Goal: Task Accomplishment & Management: Manage account settings

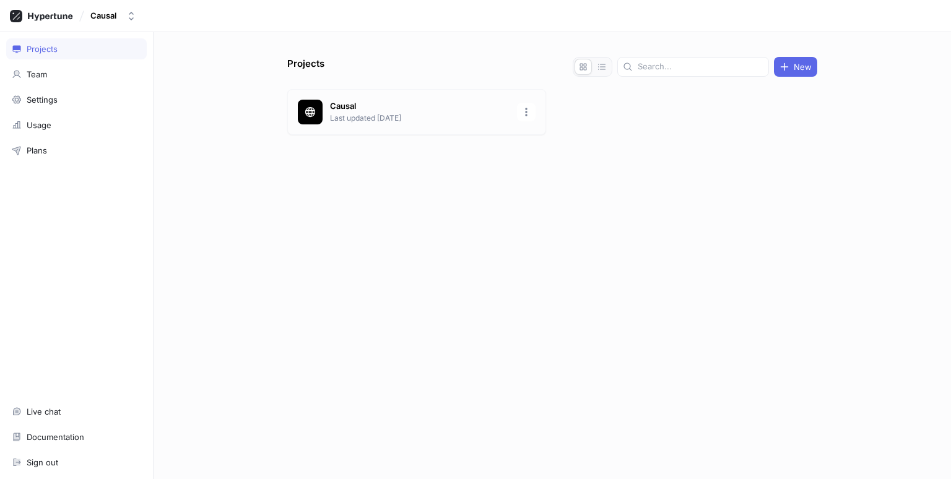
click at [439, 105] on p "Causal" at bounding box center [420, 106] width 180 height 12
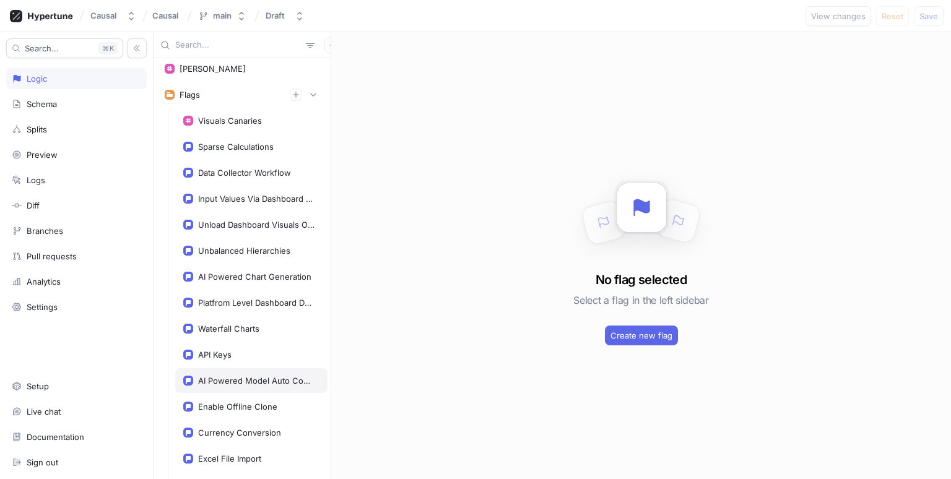
scroll to position [238, 0]
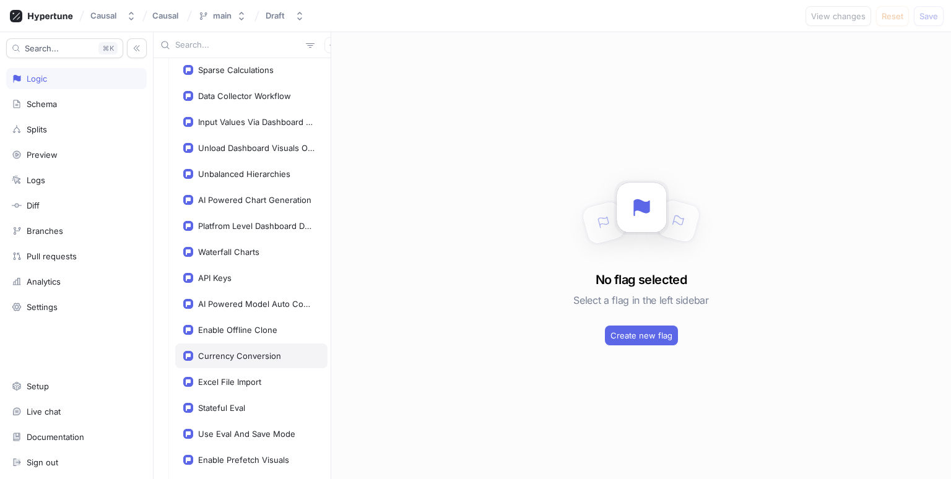
click at [243, 351] on div "Currency Conversion" at bounding box center [239, 356] width 83 height 10
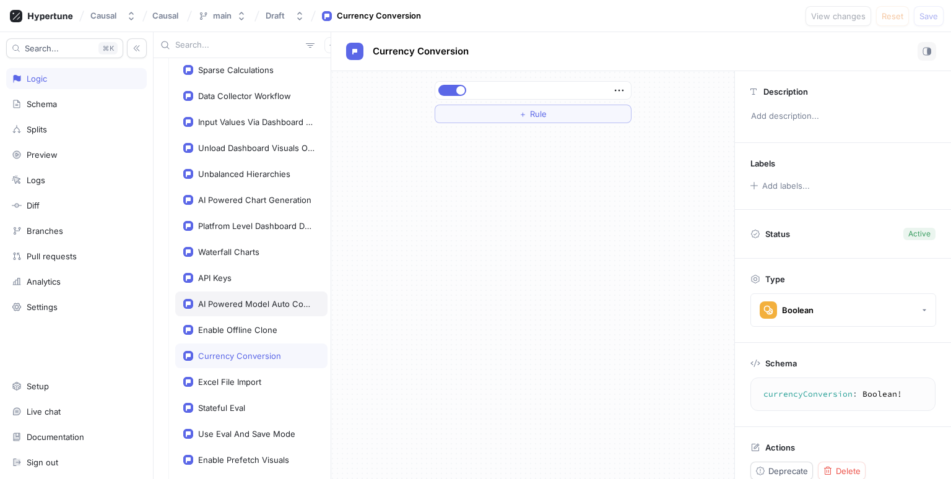
click at [278, 311] on div "AI Powered Model Auto Completion" at bounding box center [251, 304] width 152 height 25
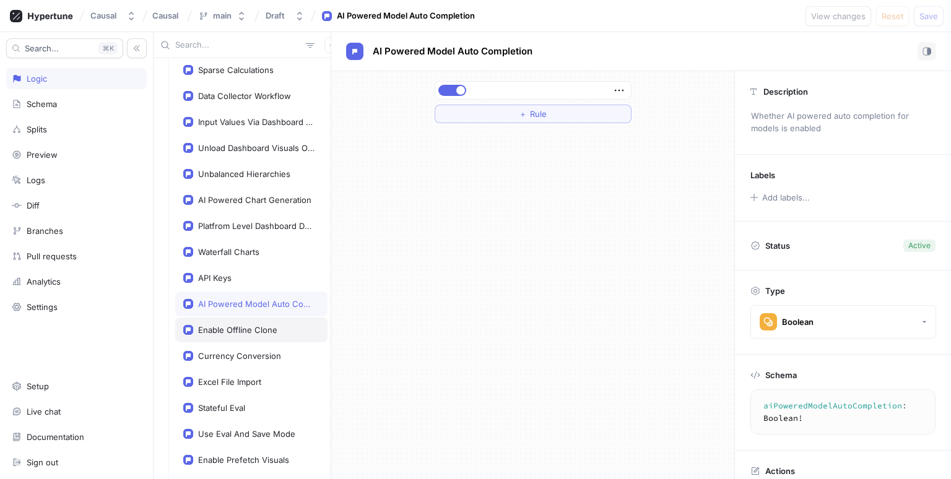
click at [266, 320] on div "Enable Offline Clone" at bounding box center [251, 330] width 152 height 25
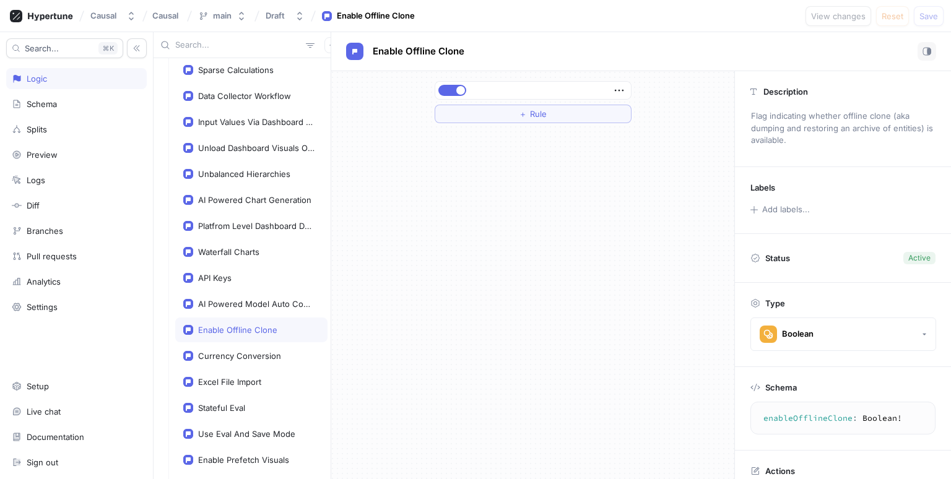
click at [254, 254] on div "Waterfall Charts" at bounding box center [251, 252] width 152 height 25
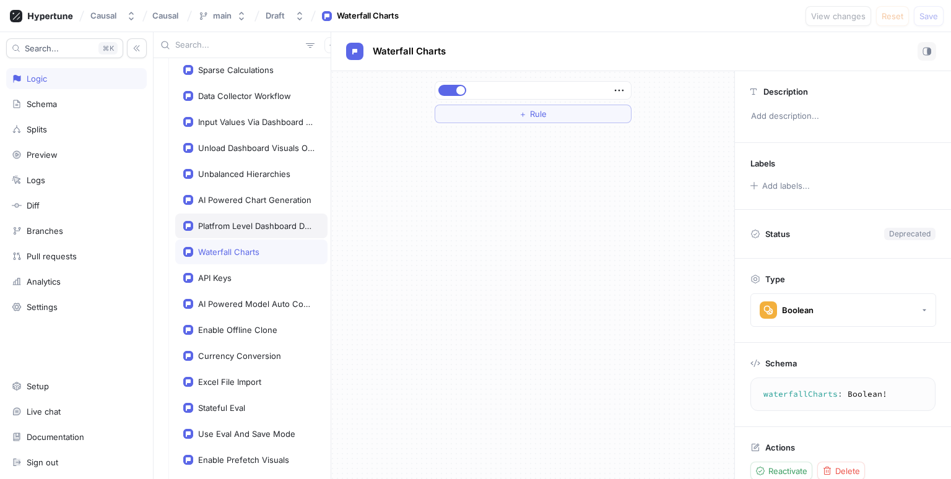
click at [246, 214] on div "Platfrom Level Dashboard Demoware" at bounding box center [251, 226] width 152 height 25
type textarea "platfromLevelDashboardDemoware: Boolean!"
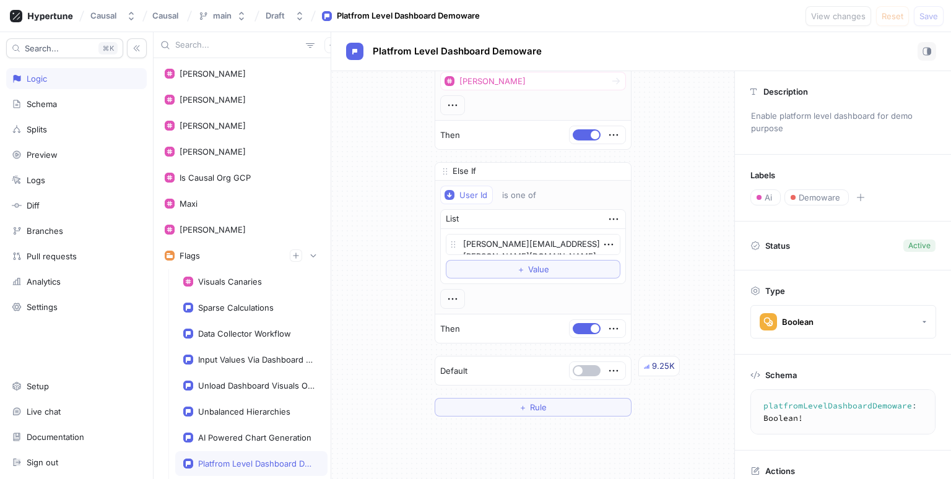
scroll to position [215, 0]
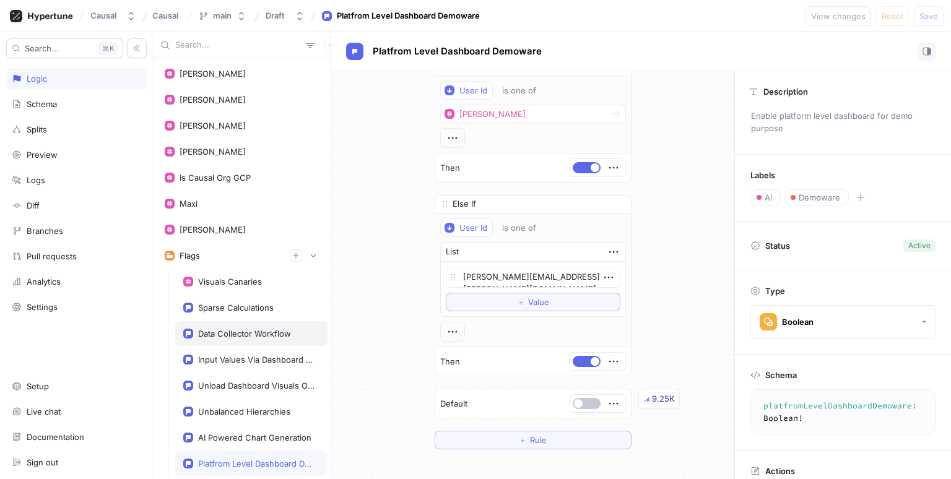
type textarea "x"
click at [276, 347] on div "Input Values Via Dashboard Access Type" at bounding box center [251, 359] width 152 height 25
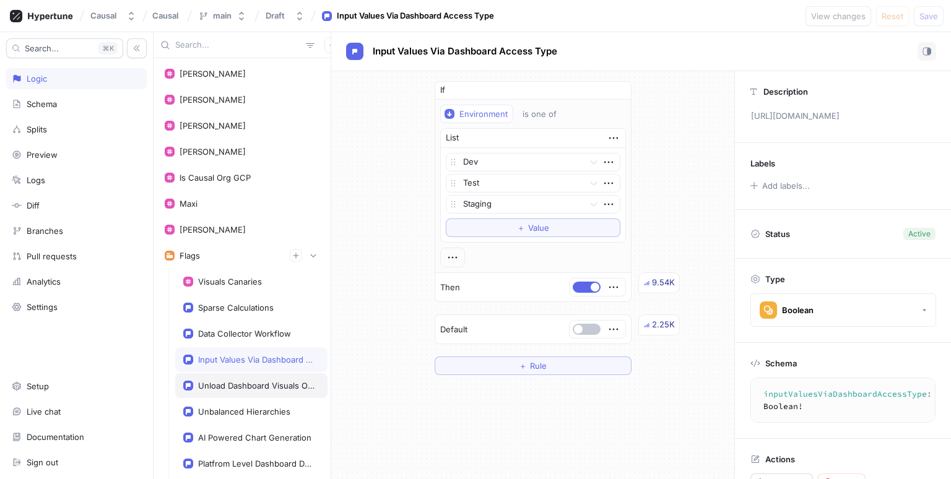
click at [242, 387] on div "Unload Dashboard Visuals Out Of View" at bounding box center [256, 386] width 116 height 10
type textarea "unloadDashboardVisualsOutOfView: Boolean!"
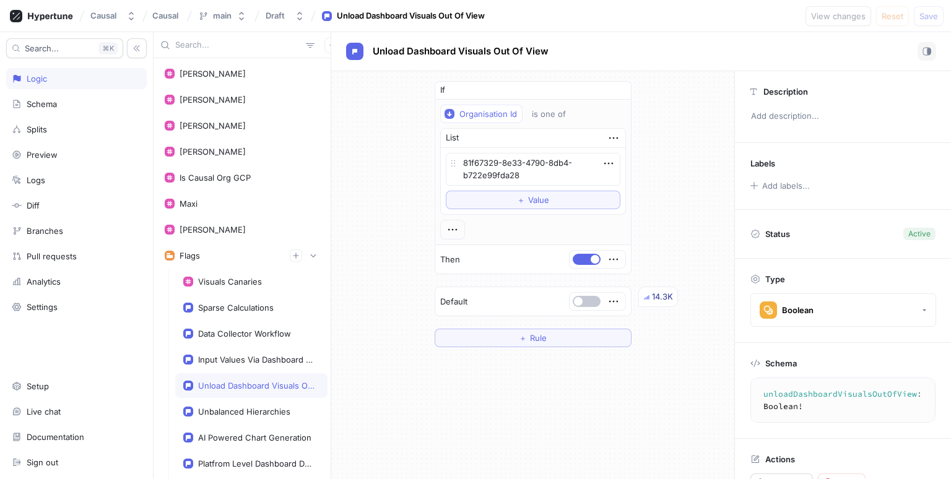
click at [243, 393] on div "Unload Dashboard Visuals Out Of View" at bounding box center [251, 386] width 152 height 25
type textarea "x"
click at [243, 403] on div "Unbalanced Hierarchies" at bounding box center [251, 412] width 152 height 25
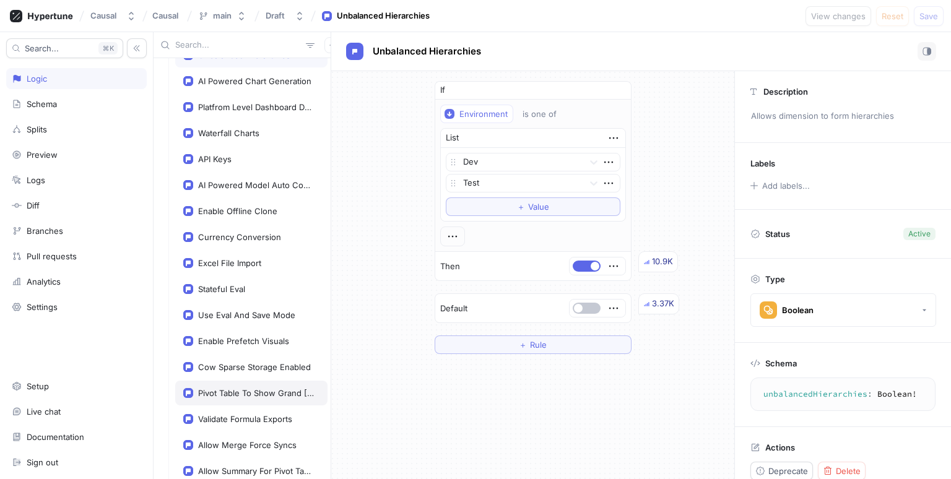
scroll to position [714, 0]
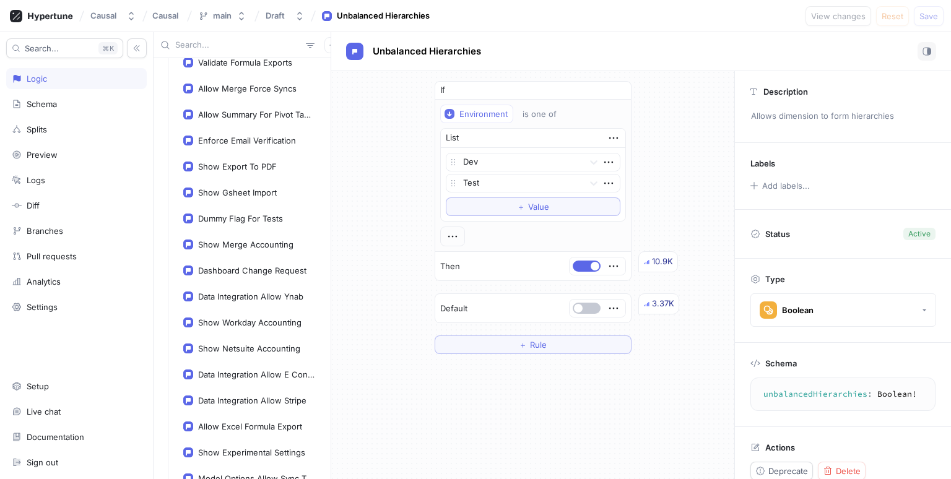
click at [236, 377] on div "Visuals Canaries Sparse Calculations Data Collector Workflow Input Values Via D…" at bounding box center [251, 36] width 152 height 961
click at [235, 373] on div "Data Integration Allow E Conomic" at bounding box center [251, 374] width 152 height 25
type textarea "data_integration__allow_e_conomic: Boolean!"
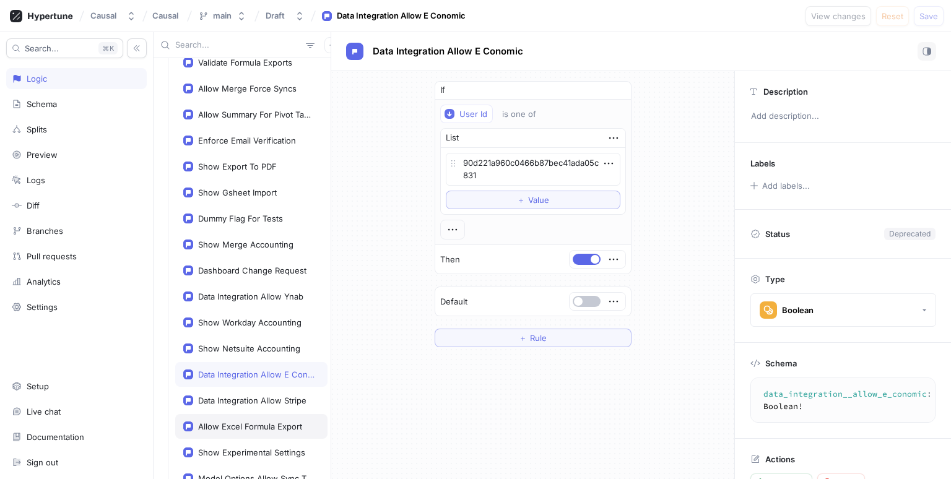
type textarea "x"
click at [249, 414] on div "Allow Excel Formula Export" at bounding box center [251, 426] width 152 height 25
type textarea "allow_excel_formula_export: Boolean!"
type textarea "x"
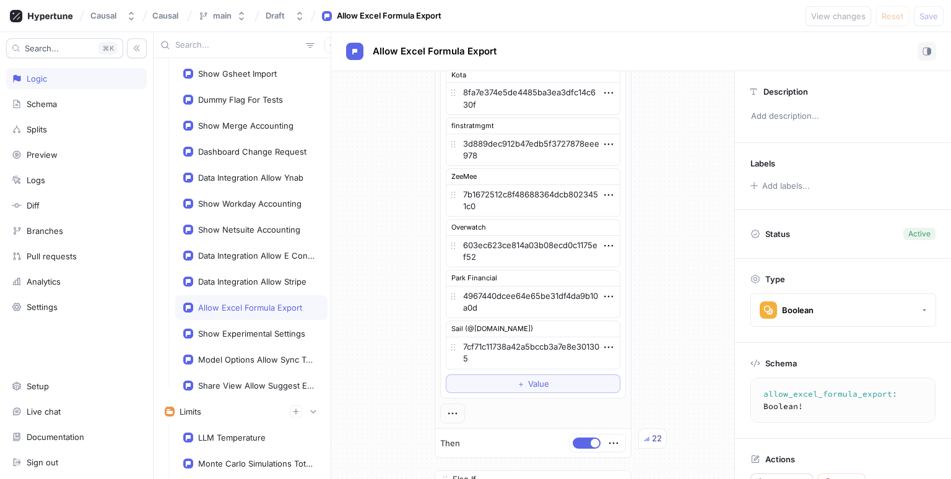
scroll to position [1011, 0]
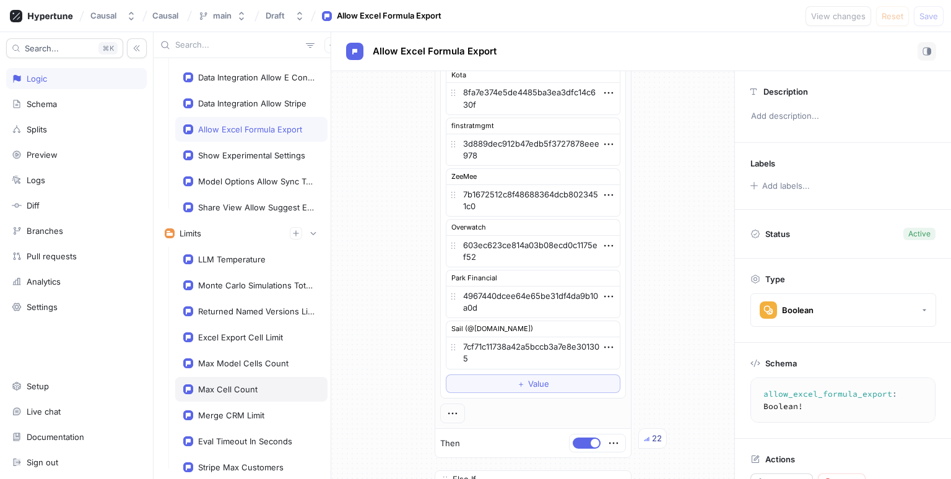
click at [237, 385] on div "Max Cell Count" at bounding box center [227, 390] width 59 height 10
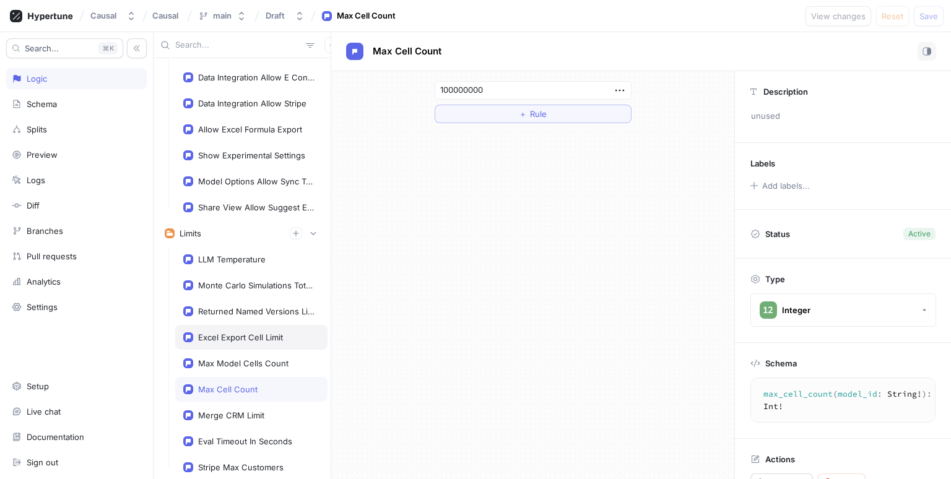
click at [240, 333] on div "Excel Export Cell Limit" at bounding box center [240, 338] width 85 height 10
type textarea "excelExportCellLimit: Int!"
type textarea "x"
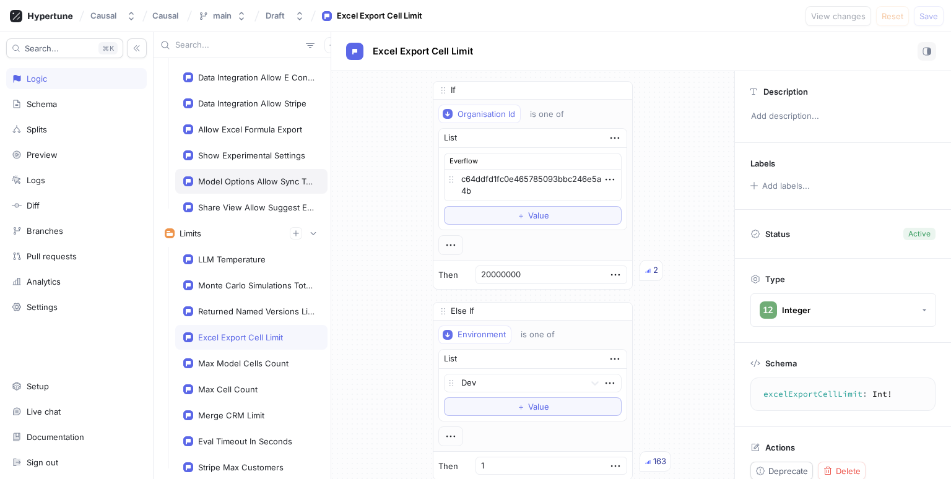
click at [239, 176] on div "Model Options Allow Sync To Google Sheets" at bounding box center [251, 181] width 152 height 25
type textarea "model_options___allow_sync_to_google_sheets: Boolean!"
type textarea "x"
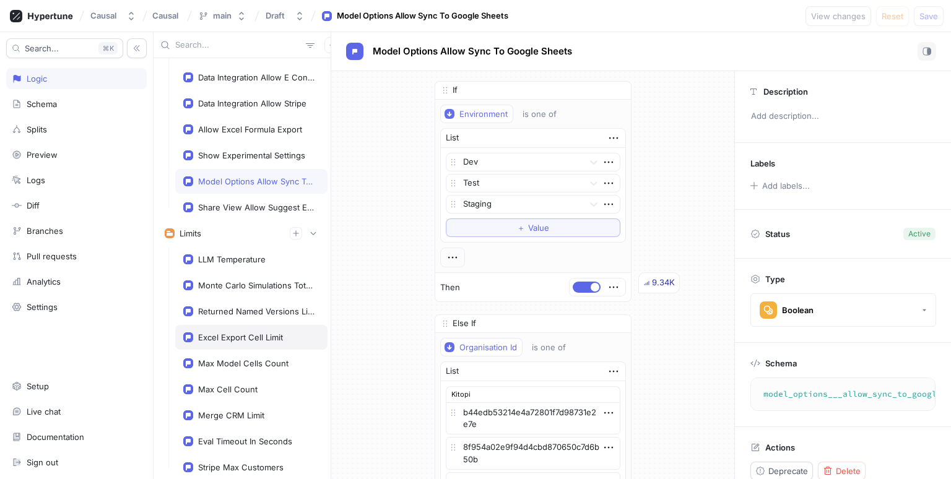
click at [248, 325] on div "Excel Export Cell Limit" at bounding box center [251, 337] width 152 height 25
type textarea "excelExportCellLimit: Int!"
type textarea "x"
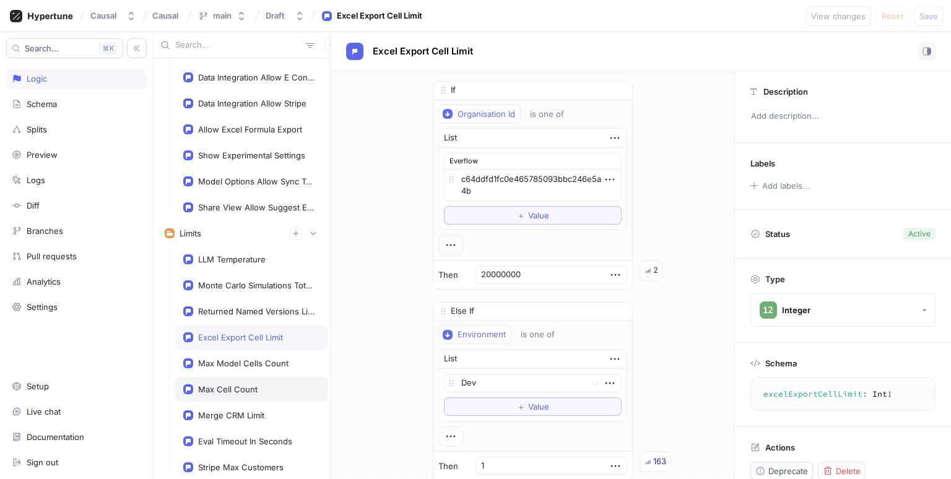
click at [242, 385] on div "Max Cell Count" at bounding box center [227, 390] width 59 height 10
type textarea "max_cell_count(model_id: String!): Int!"
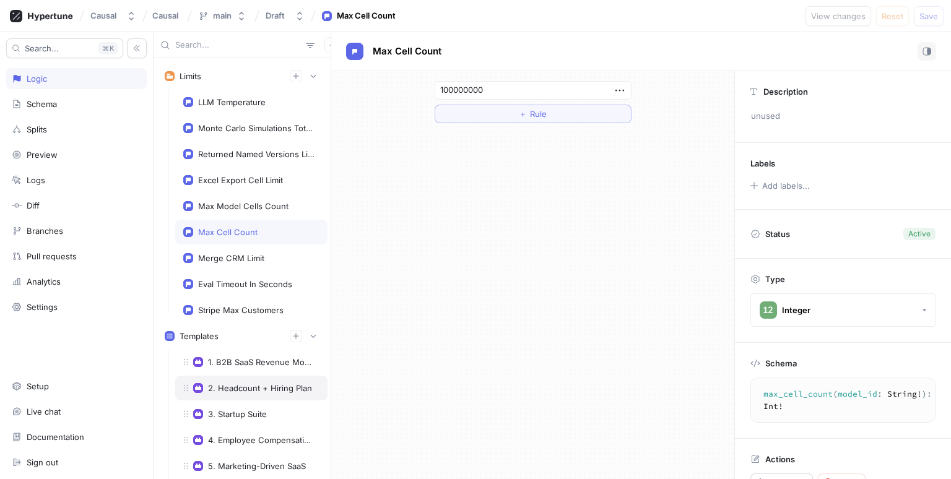
scroll to position [1189, 0]
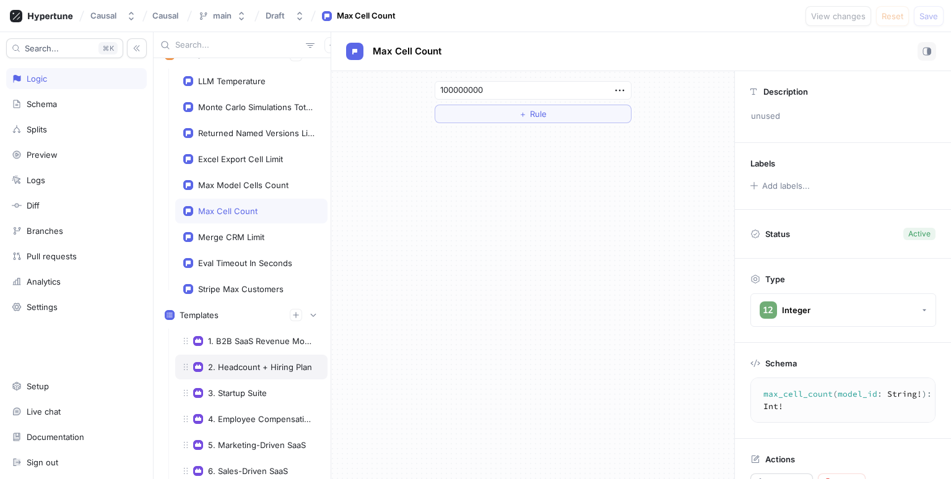
click at [232, 362] on div "2. Headcount + Hiring Plan" at bounding box center [260, 367] width 104 height 10
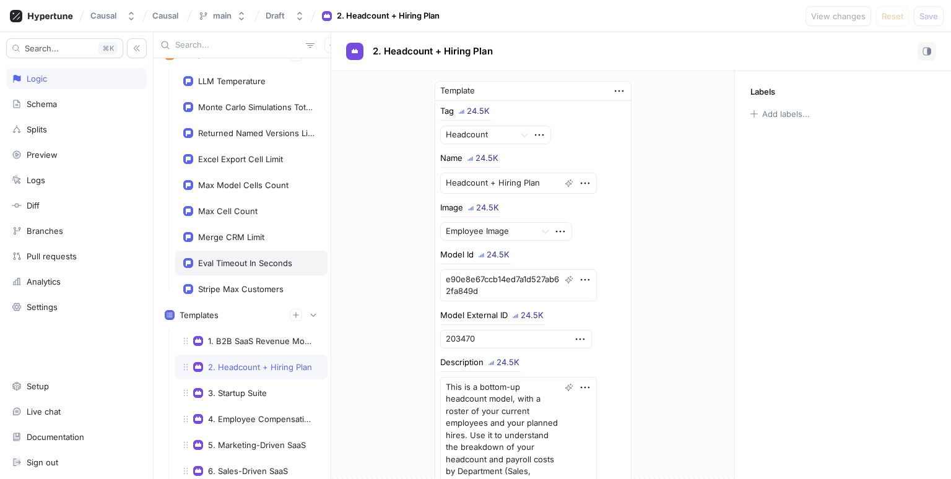
click at [222, 258] on div "Eval Timeout In Seconds" at bounding box center [245, 263] width 94 height 10
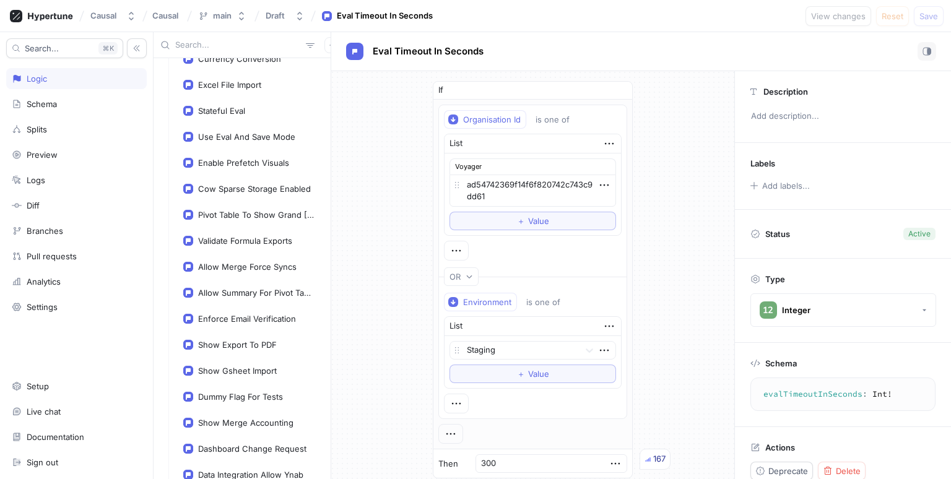
scroll to position [535, 0]
click at [245, 263] on div "Allow Merge Force Syncs" at bounding box center [247, 267] width 98 height 10
type textarea "x"
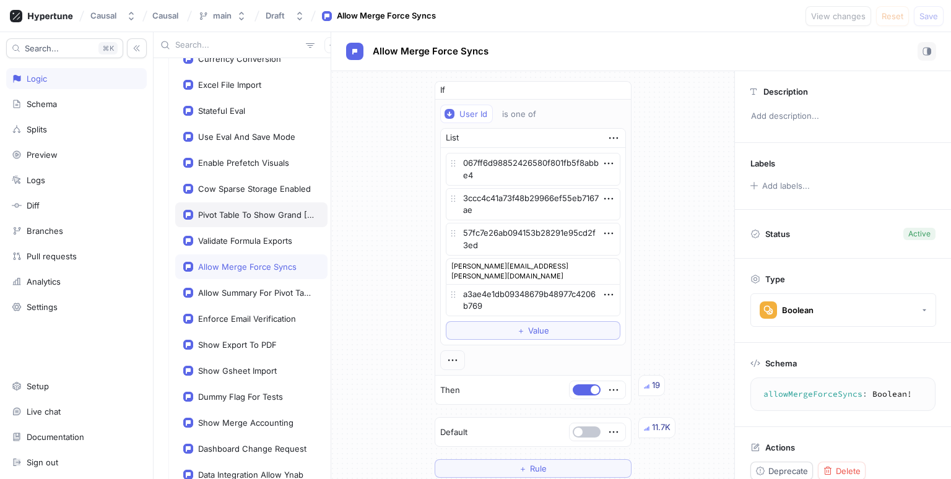
click at [238, 217] on div "Pivot Table To Show Grand [PERSON_NAME]" at bounding box center [251, 215] width 152 height 25
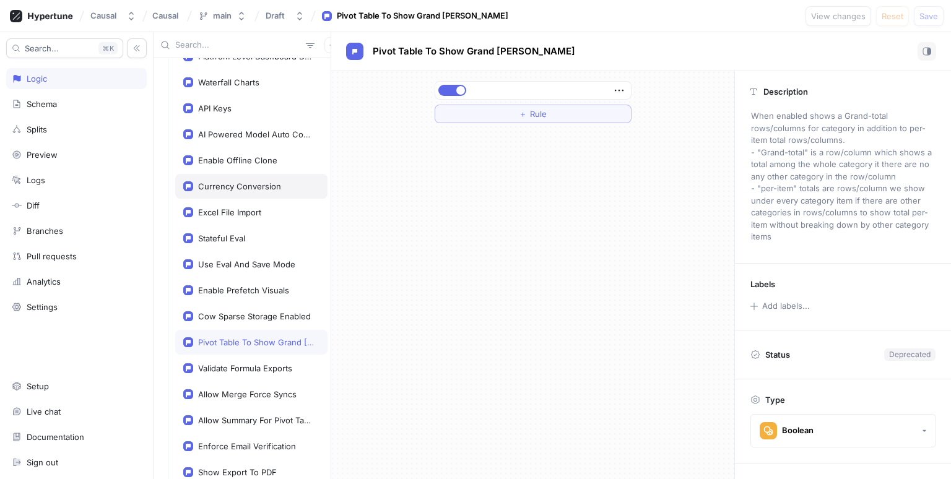
scroll to position [297, 0]
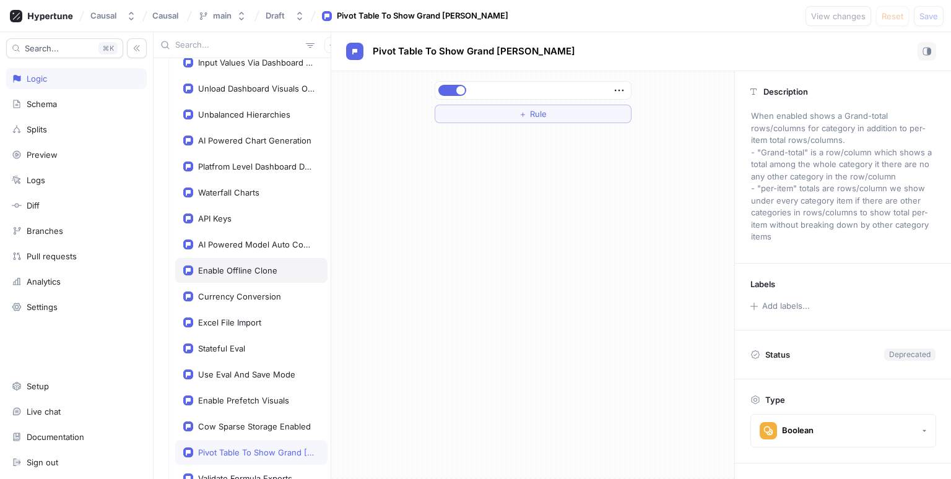
click at [248, 258] on div "Enable Offline Clone" at bounding box center [251, 270] width 152 height 25
type textarea "enableOfflineClone: Boolean!"
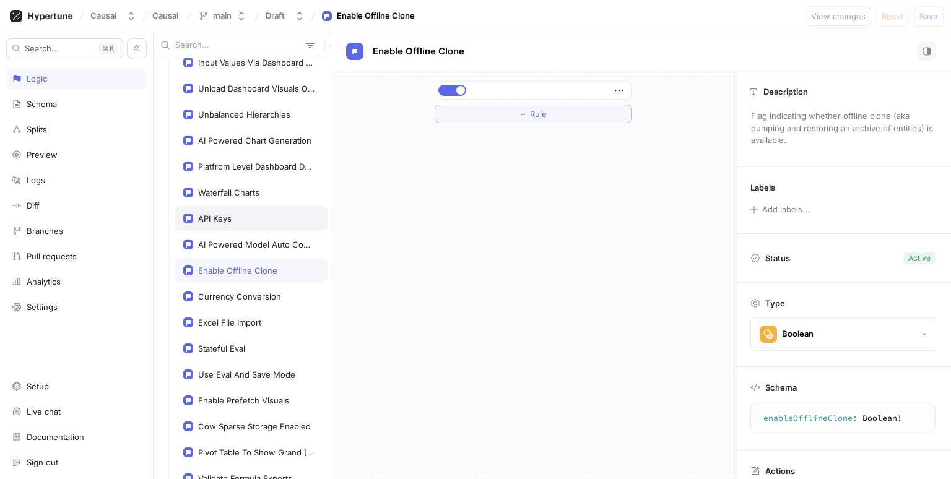
click at [245, 214] on div "API Keys" at bounding box center [251, 219] width 136 height 10
type textarea "x"
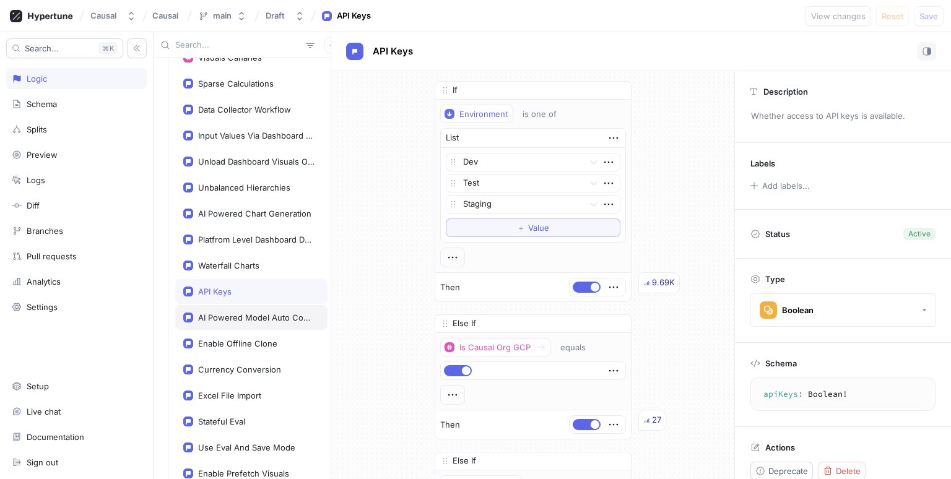
scroll to position [119, 0]
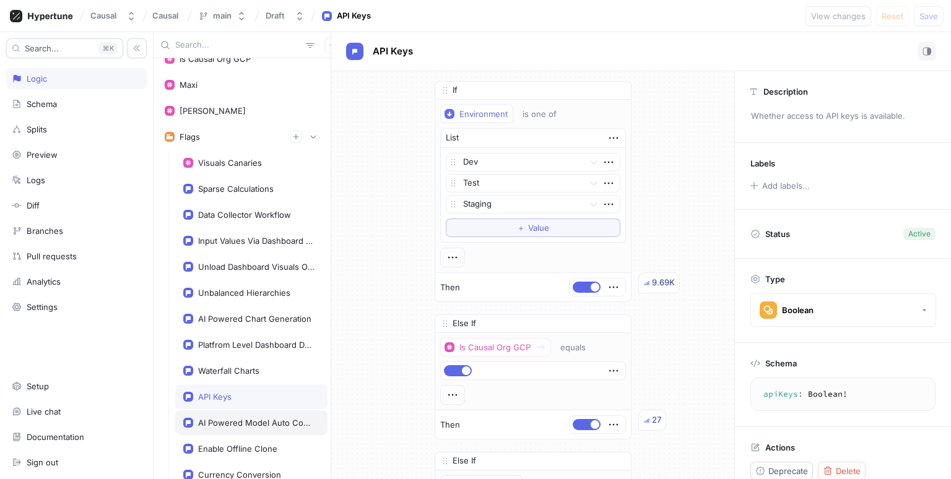
click at [258, 236] on div "Input Values Via Dashboard Access Type" at bounding box center [256, 241] width 116 height 10
type textarea "inputValuesViaDashboardAccessType: Boolean!"
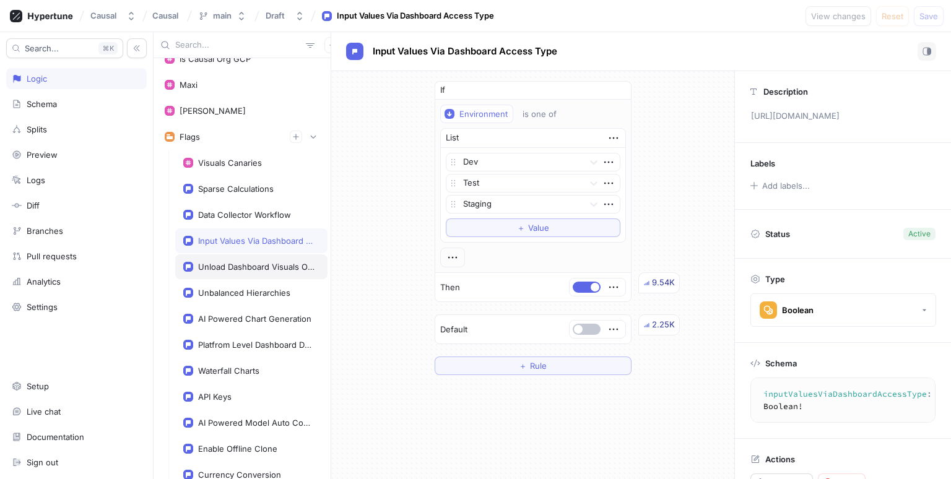
click at [255, 271] on div "Unload Dashboard Visuals Out Of View" at bounding box center [251, 267] width 152 height 25
type textarea "x"
type textarea "unloadDashboardVisualsOutOfView: Boolean!"
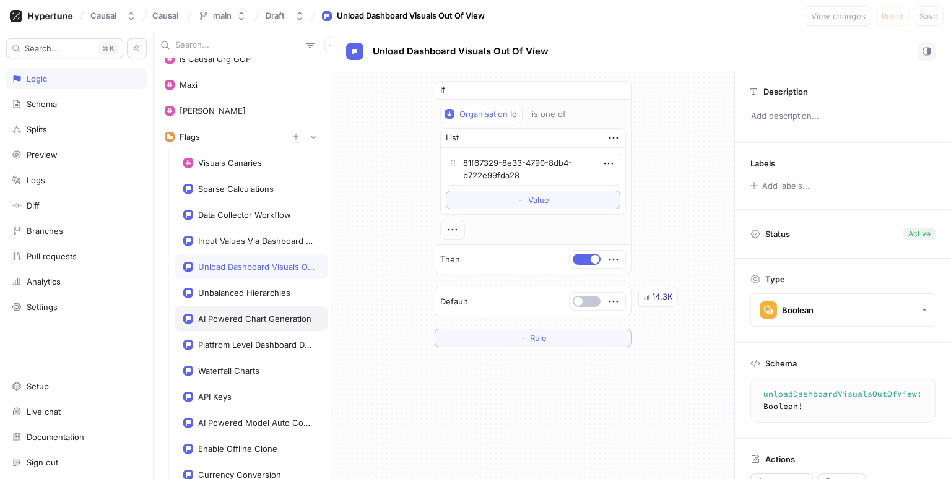
click at [259, 323] on div "AI Powered Chart Generation" at bounding box center [251, 319] width 152 height 25
type textarea "x"
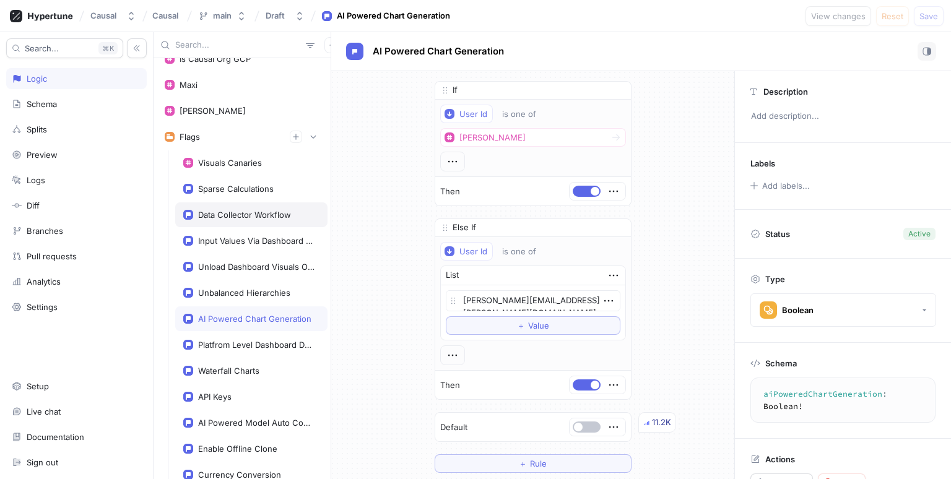
click at [240, 213] on div "Data Collector Workflow" at bounding box center [244, 215] width 93 height 10
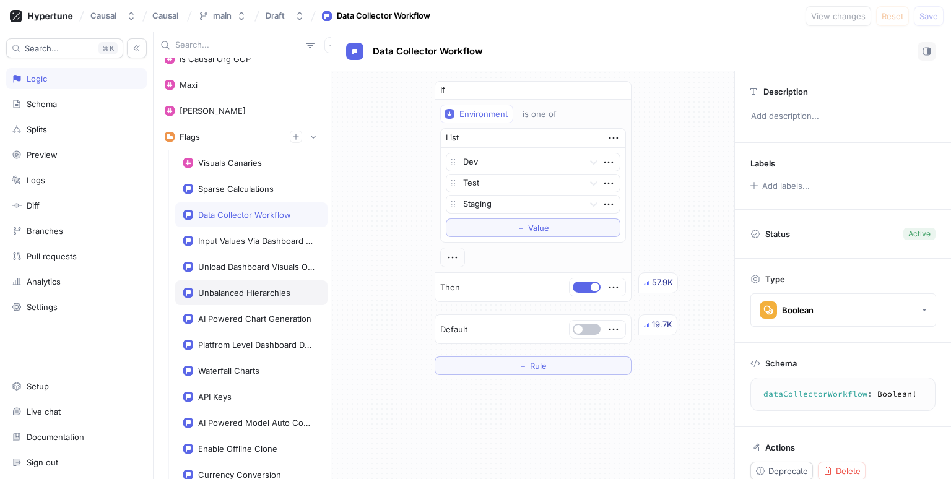
click at [234, 291] on div "Unbalanced Hierarchies" at bounding box center [244, 293] width 92 height 10
type textarea "unbalancedHierarchies: Boolean!"
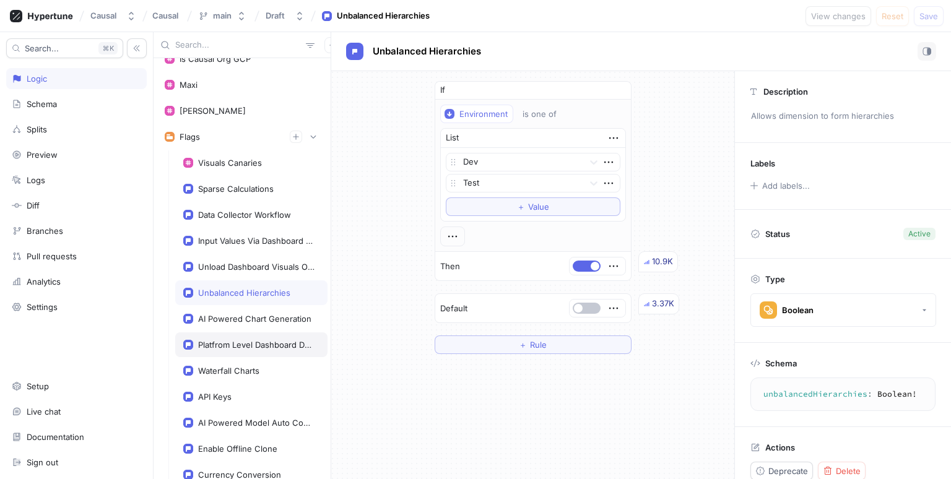
click at [243, 335] on div "Platfrom Level Dashboard Demoware" at bounding box center [251, 345] width 152 height 25
type textarea "x"
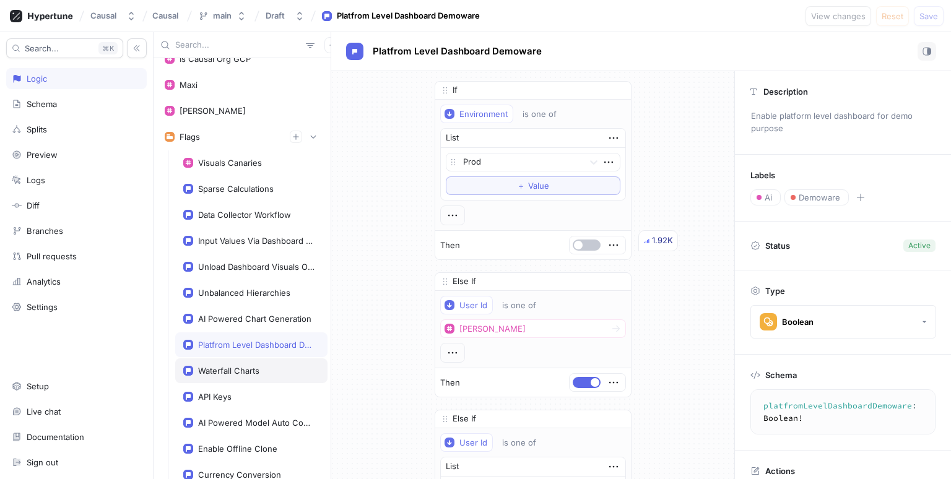
click at [244, 366] on div "Waterfall Charts" at bounding box center [228, 371] width 61 height 10
type textarea "waterfallCharts: Boolean!"
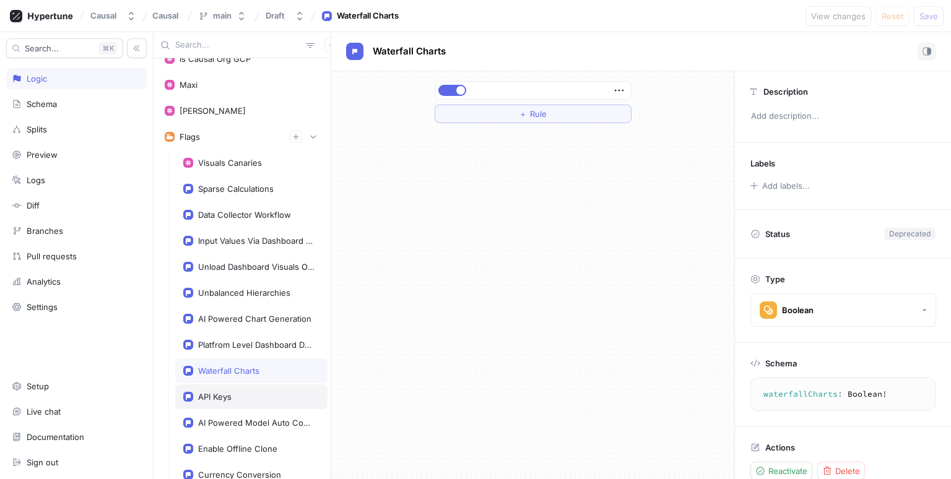
click at [236, 385] on div "API Keys" at bounding box center [251, 397] width 152 height 25
type textarea "x"
type textarea "apiKeys: Boolean!"
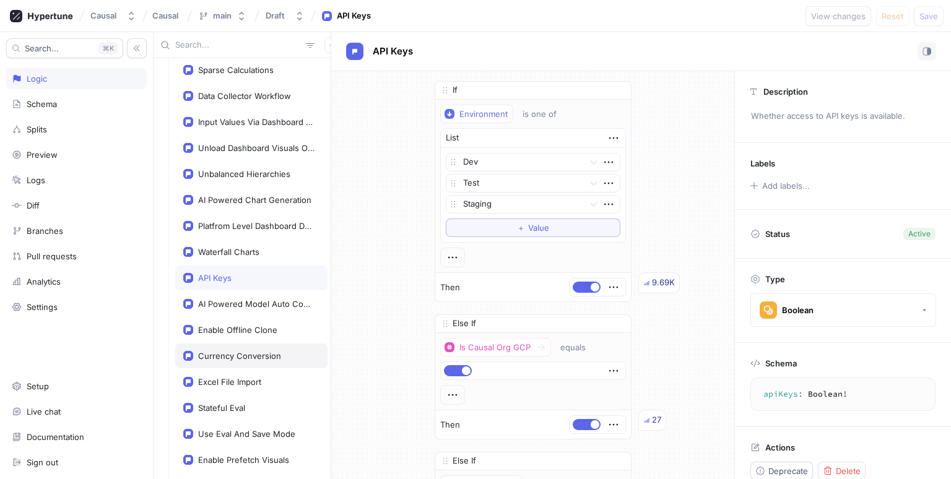
scroll to position [178, 0]
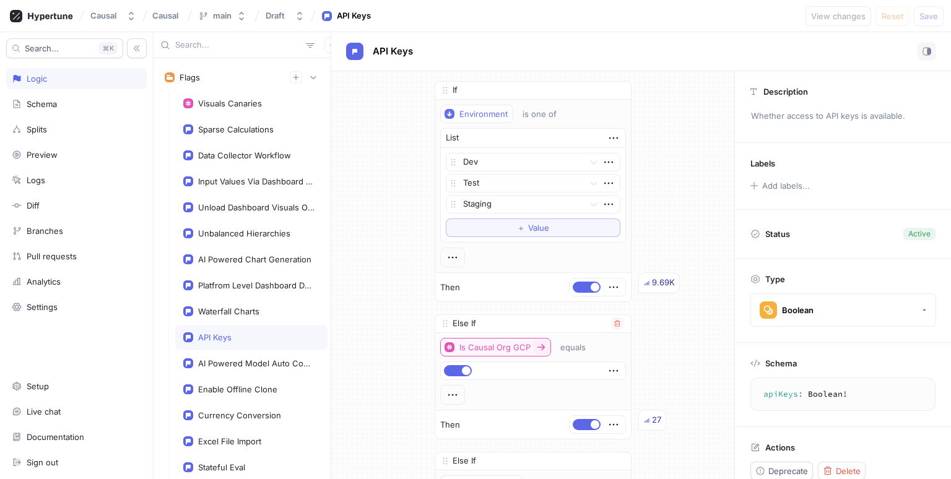
click at [521, 347] on div "Is Causal Org GCP" at bounding box center [495, 348] width 71 height 11
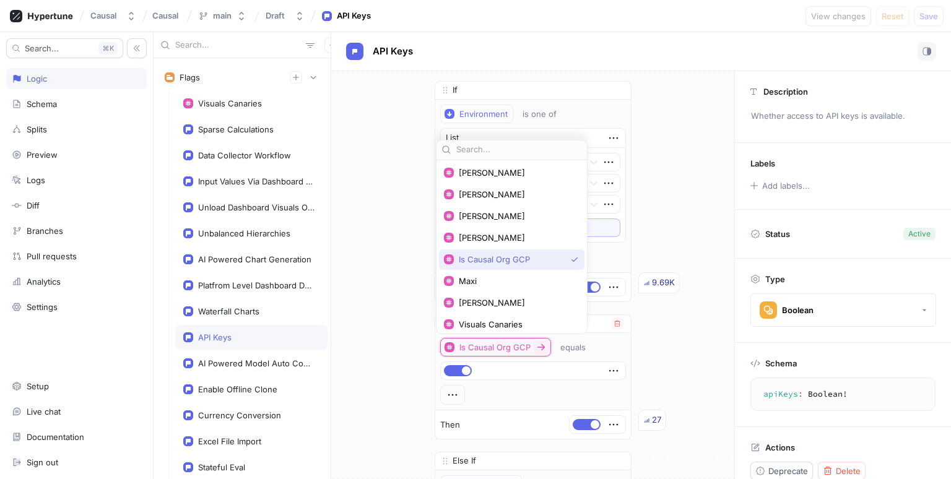
scroll to position [12, 0]
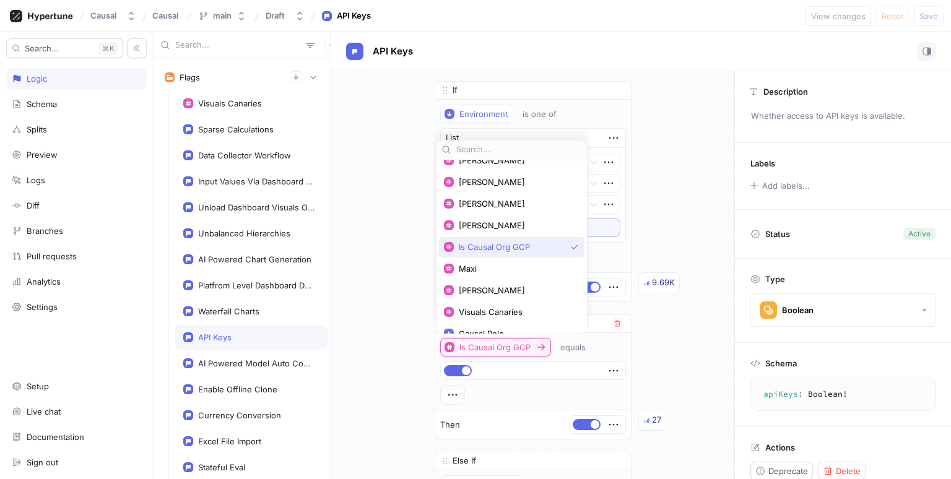
click at [521, 347] on div "Is Causal Org GCP" at bounding box center [495, 348] width 71 height 11
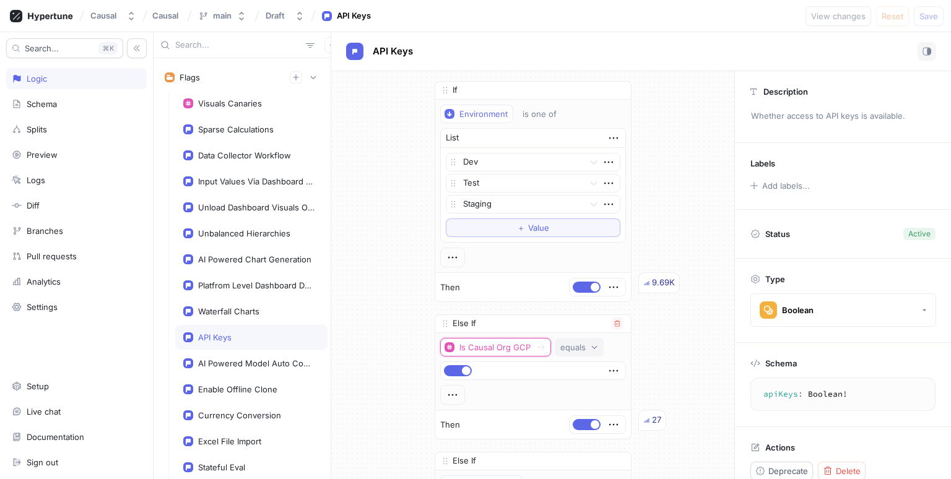
click at [574, 348] on div "equals" at bounding box center [573, 348] width 25 height 11
click at [477, 348] on div "Is Causal Org GCP" at bounding box center [495, 348] width 71 height 11
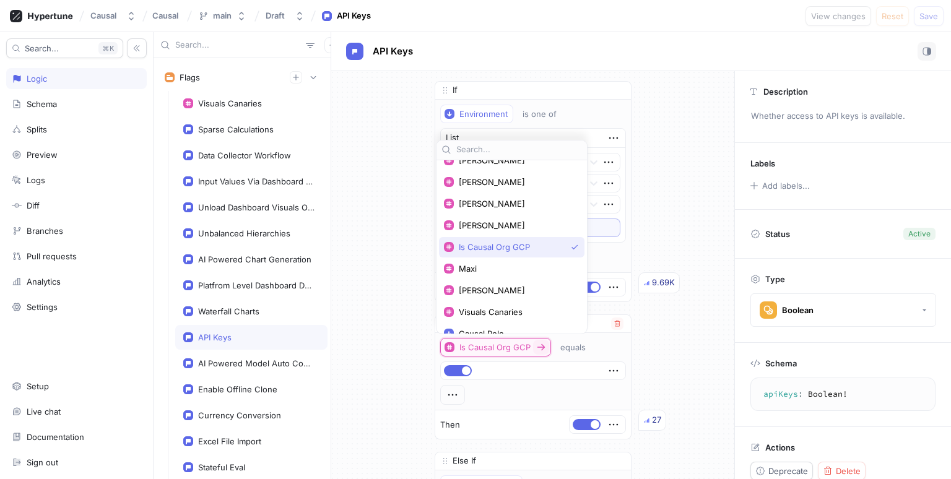
click at [477, 348] on div "Is Causal Org GCP" at bounding box center [495, 348] width 71 height 11
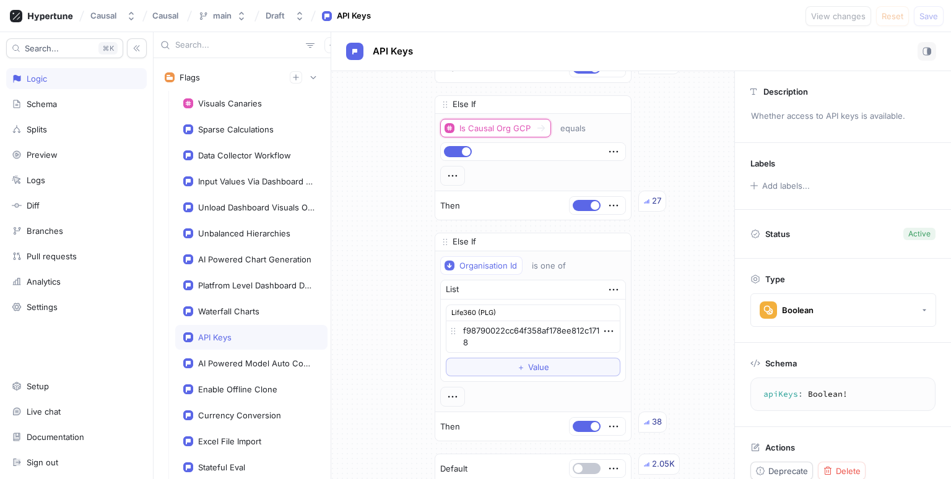
scroll to position [238, 0]
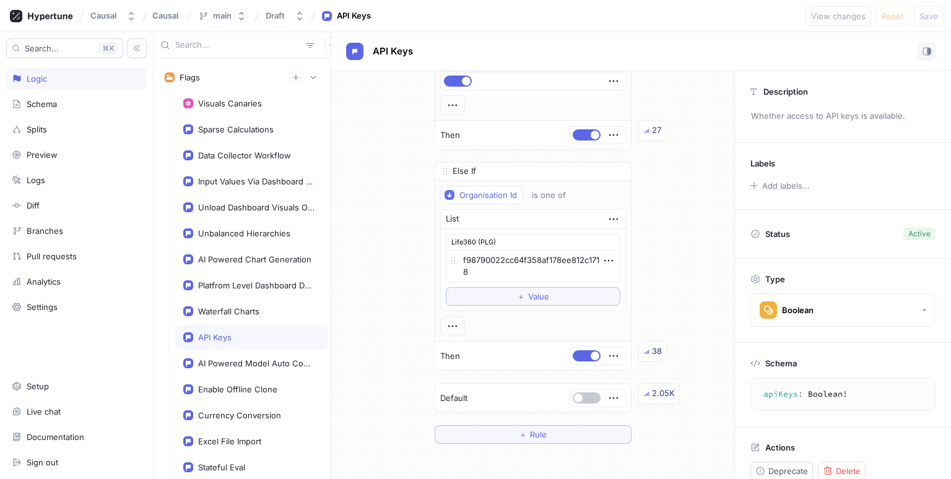
type textarea "x"
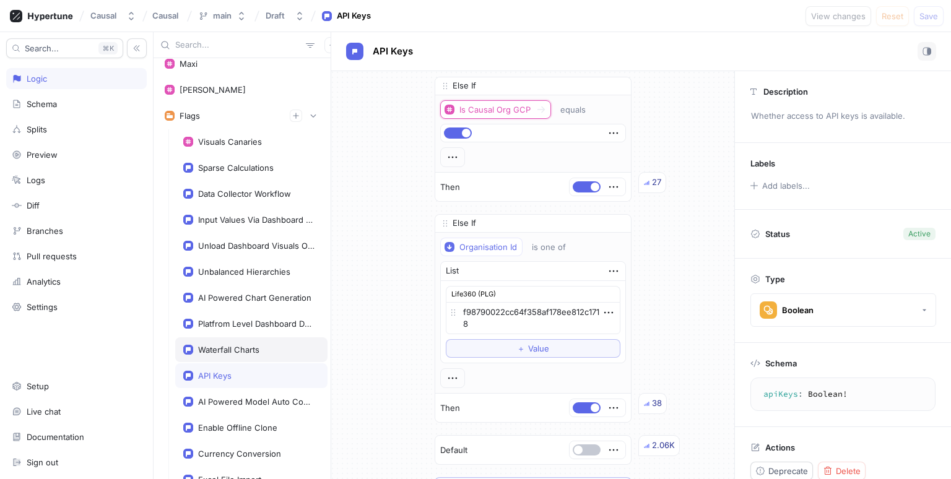
scroll to position [59, 0]
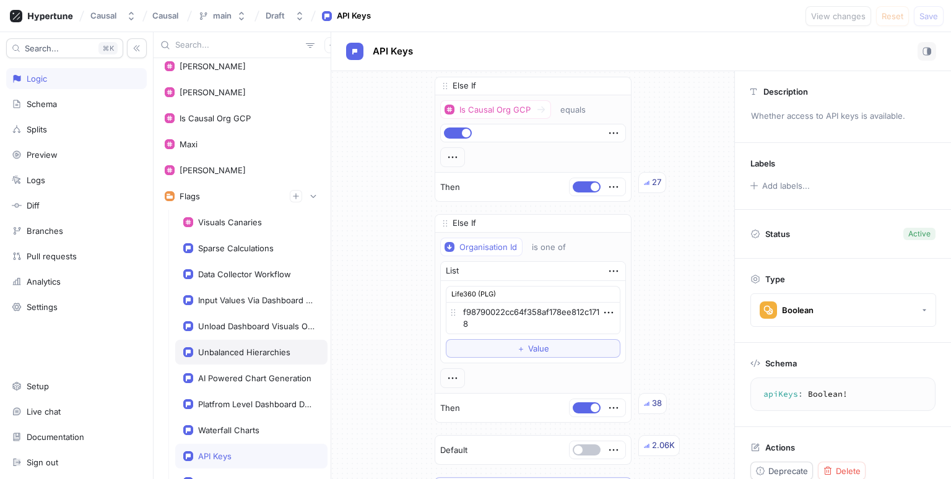
click at [255, 351] on div "Unbalanced Hierarchies" at bounding box center [244, 352] width 92 height 10
type textarea "unbalancedHierarchies: Boolean!"
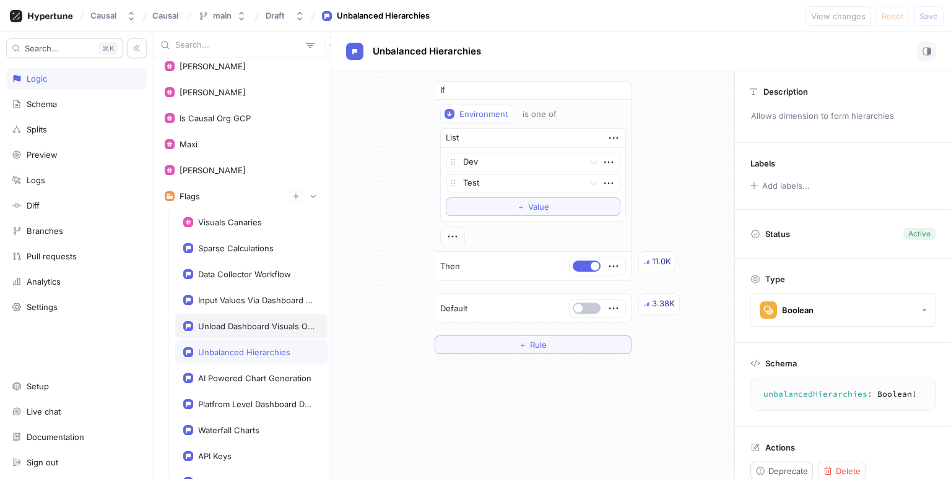
click at [251, 321] on div "Unload Dashboard Visuals Out Of View" at bounding box center [256, 326] width 116 height 10
type textarea "x"
type textarea "unloadDashboardVisualsOutOfView: Boolean!"
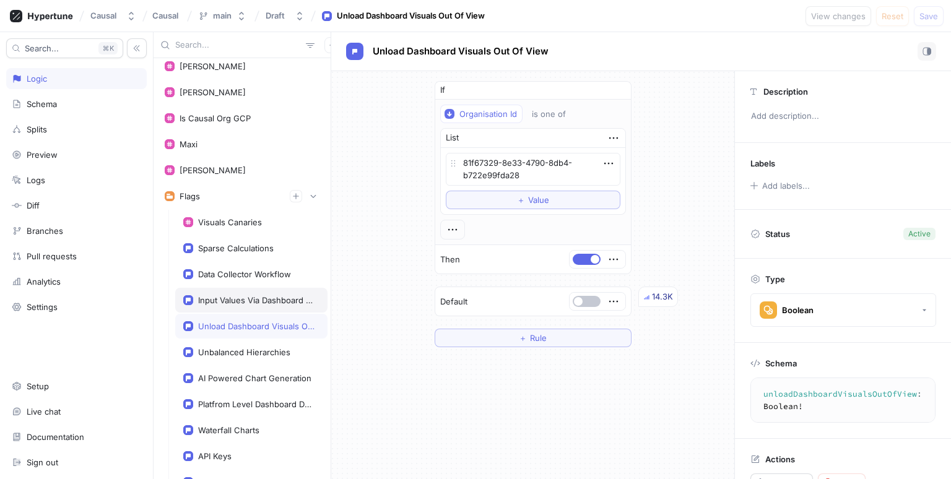
type textarea "x"
click at [245, 361] on div "Unbalanced Hierarchies" at bounding box center [251, 352] width 152 height 25
type textarea "unbalancedHierarchies: Boolean!"
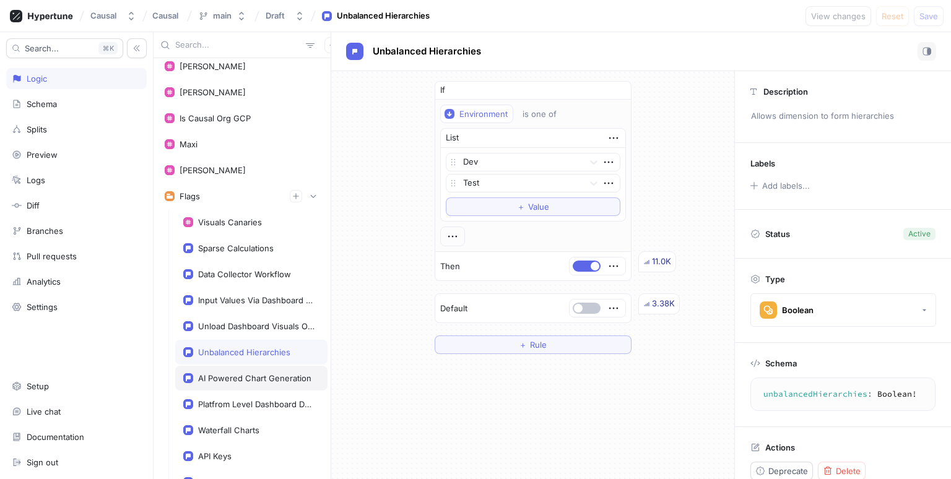
click at [248, 377] on div "AI Powered Chart Generation" at bounding box center [254, 379] width 113 height 10
type textarea "x"
type textarea "aiPoweredChartGeneration: Boolean!"
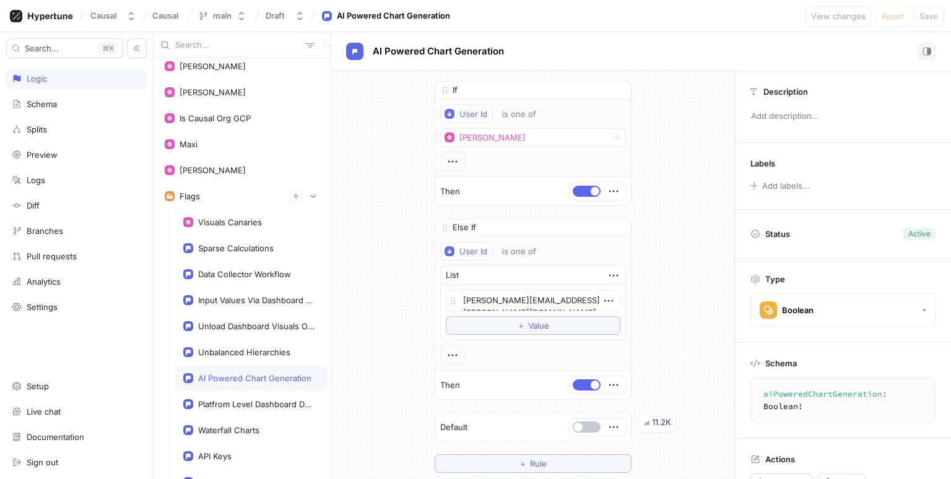
type textarea "x"
click at [235, 277] on div "Data Collector Workflow" at bounding box center [251, 274] width 152 height 25
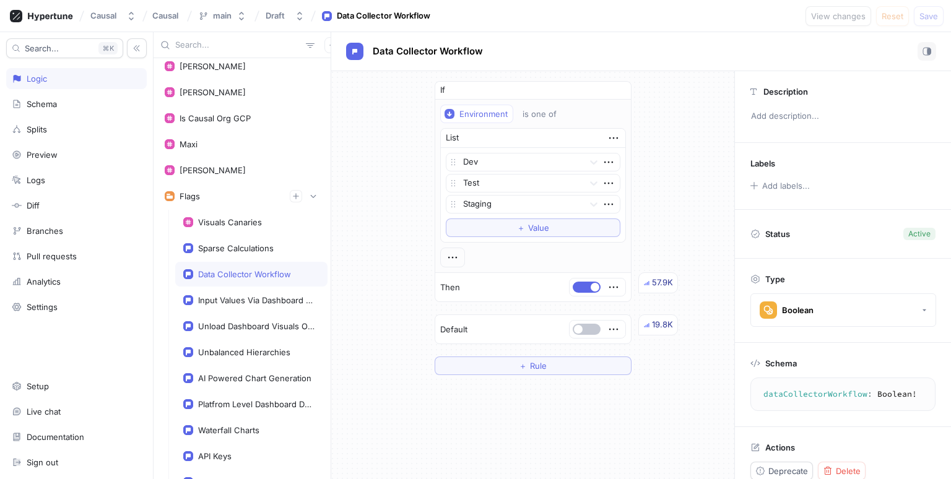
click at [232, 245] on div "Sparse Calculations" at bounding box center [236, 248] width 76 height 10
type textarea "sparseCalculations: Boolean!"
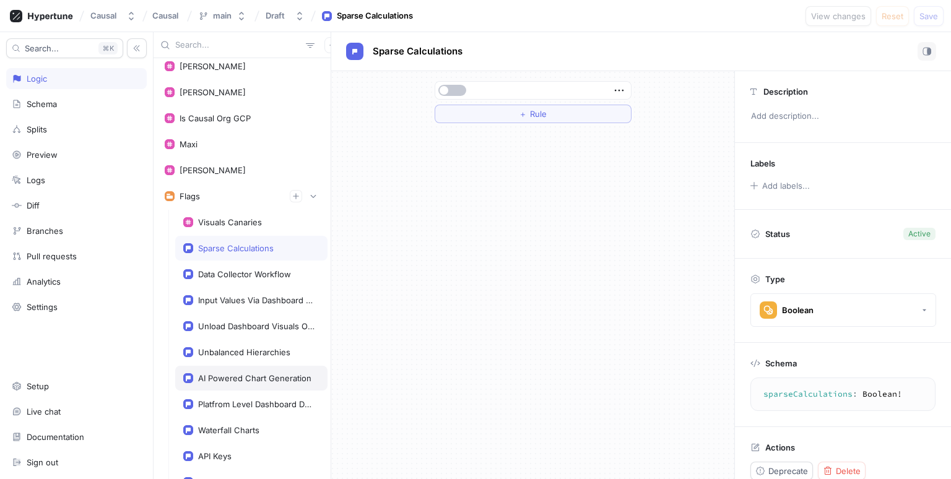
click at [277, 386] on div "AI Powered Chart Generation" at bounding box center [251, 378] width 152 height 25
type textarea "x"
type textarea "aiPoweredChartGeneration: Boolean!"
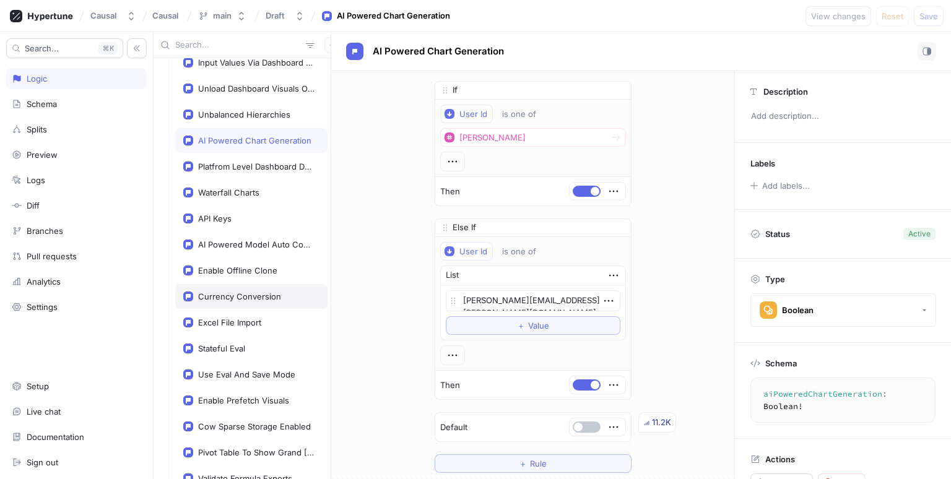
scroll to position [238, 0]
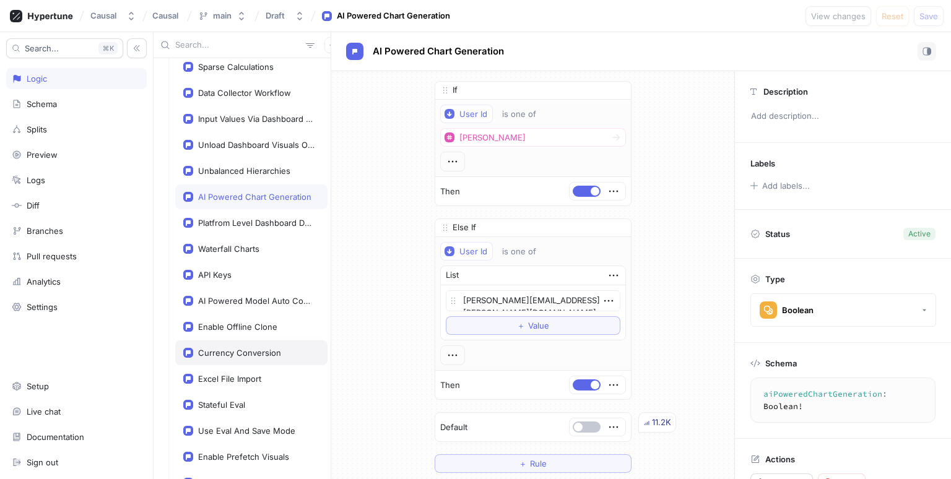
type textarea "x"
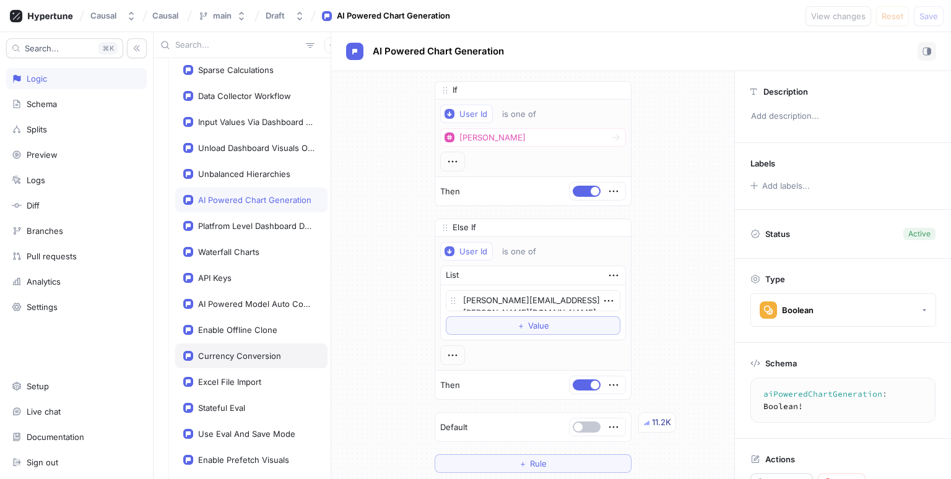
click at [226, 357] on div "Currency Conversion" at bounding box center [251, 356] width 152 height 25
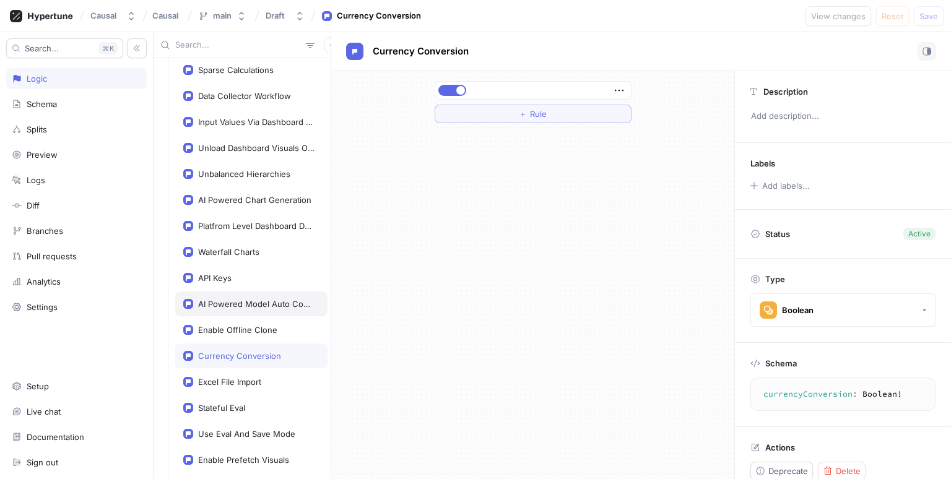
click at [219, 299] on div "AI Powered Model Auto Completion" at bounding box center [256, 304] width 116 height 10
type textarea "aiPoweredModelAutoCompletion: Boolean!"
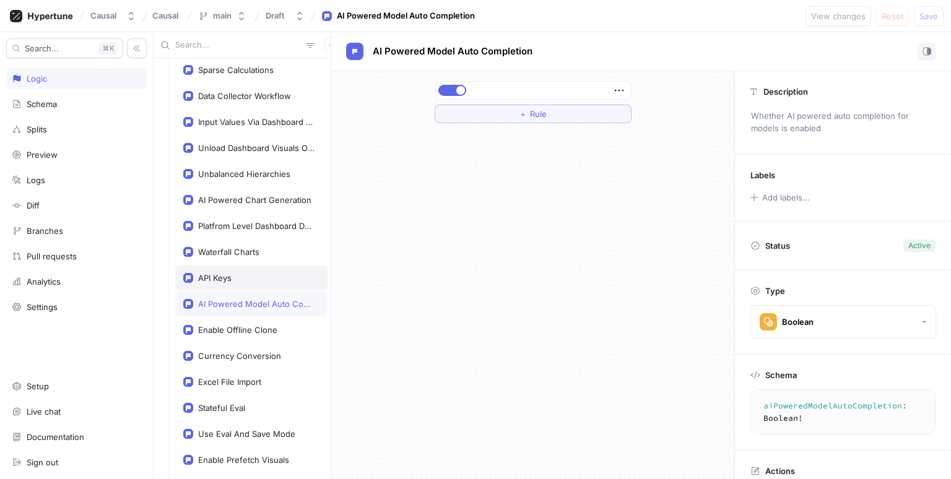
click at [216, 266] on div "API Keys" at bounding box center [251, 278] width 152 height 25
type textarea "x"
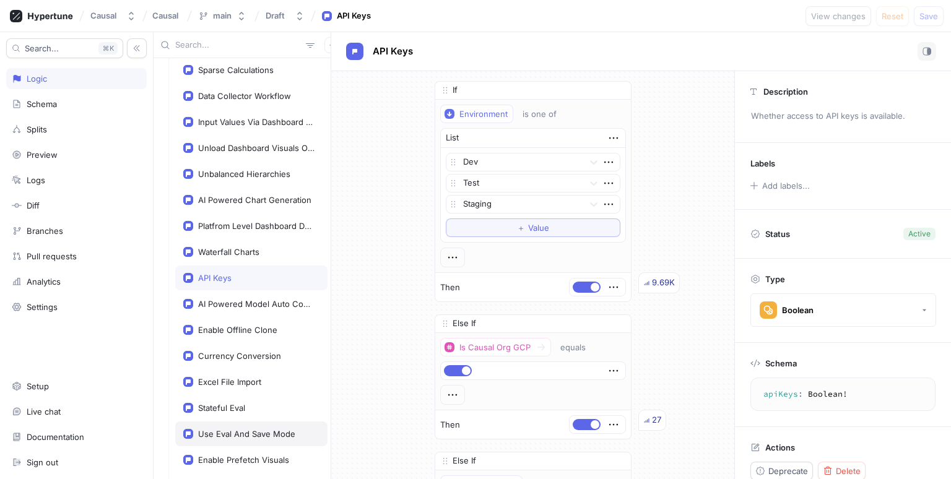
click at [239, 422] on div "Use Eval And Save Mode" at bounding box center [251, 434] width 152 height 25
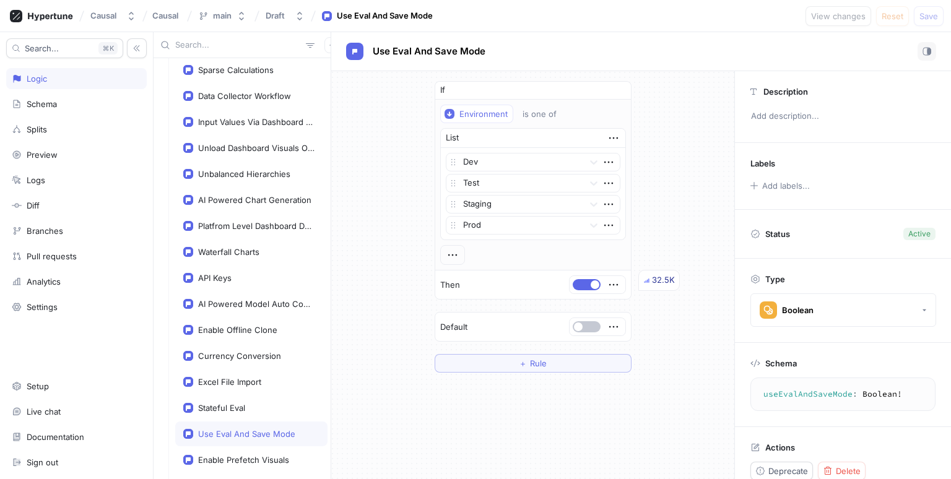
type textarea "useEvalAndSaveMode: Boolean!"
click at [234, 431] on div "Use Eval And Save Mode" at bounding box center [246, 434] width 97 height 10
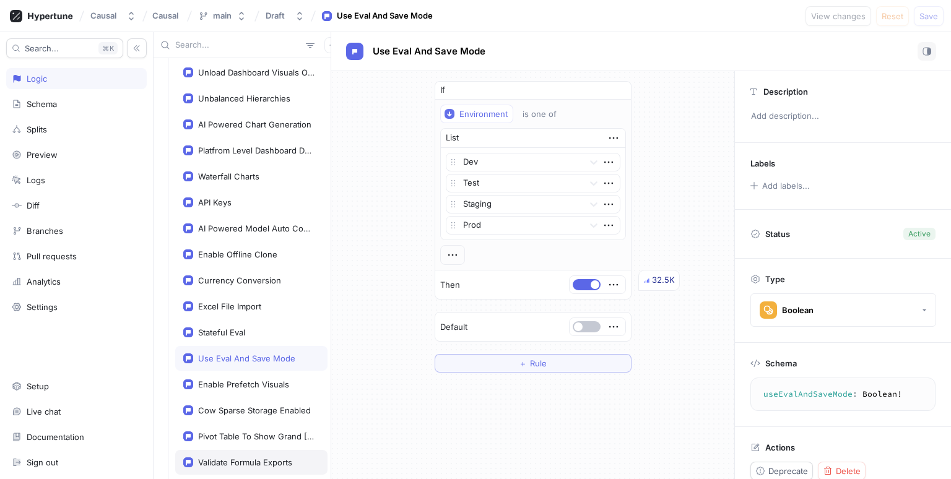
scroll to position [357, 0]
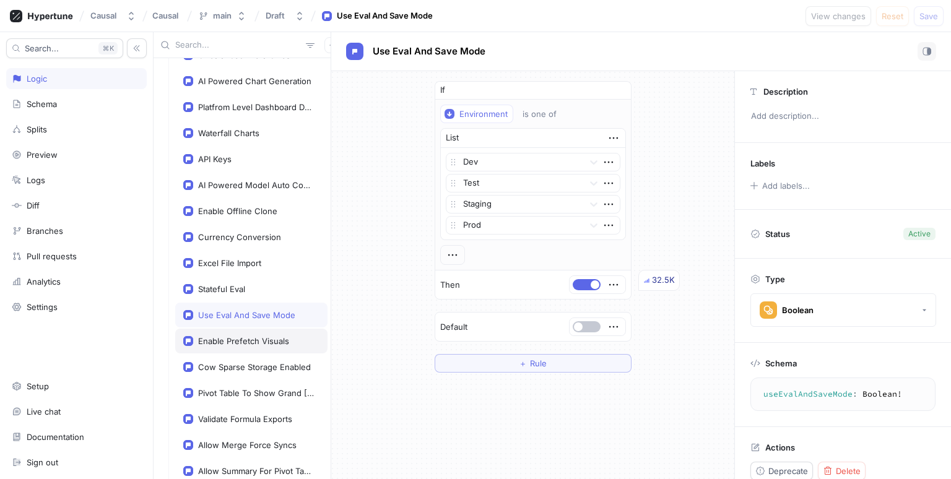
click at [235, 337] on div "Enable Prefetch Visuals" at bounding box center [243, 341] width 91 height 10
type textarea "x"
type textarea "enablePrefetchVisuals: Boolean!"
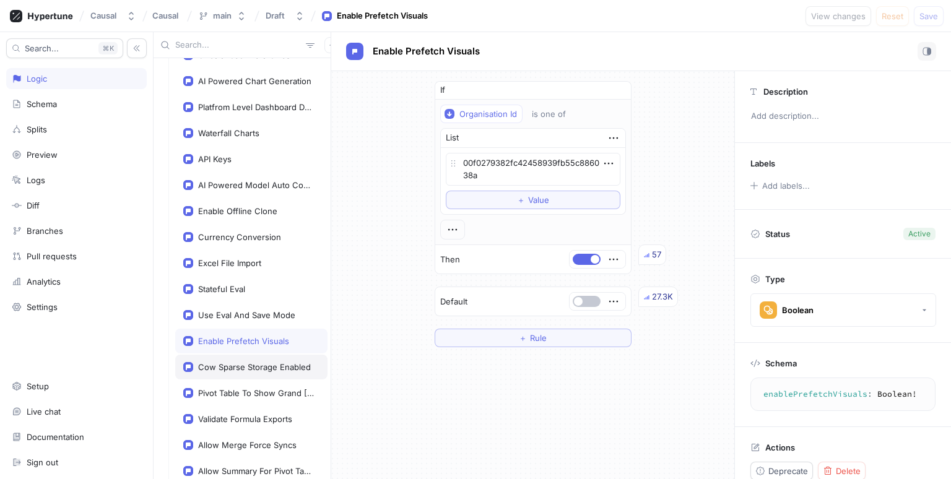
click at [243, 370] on div "Cow Sparse Storage Enabled" at bounding box center [251, 367] width 152 height 25
type textarea "x"
type textarea "cowSparseStorageEnabled: Boolean!"
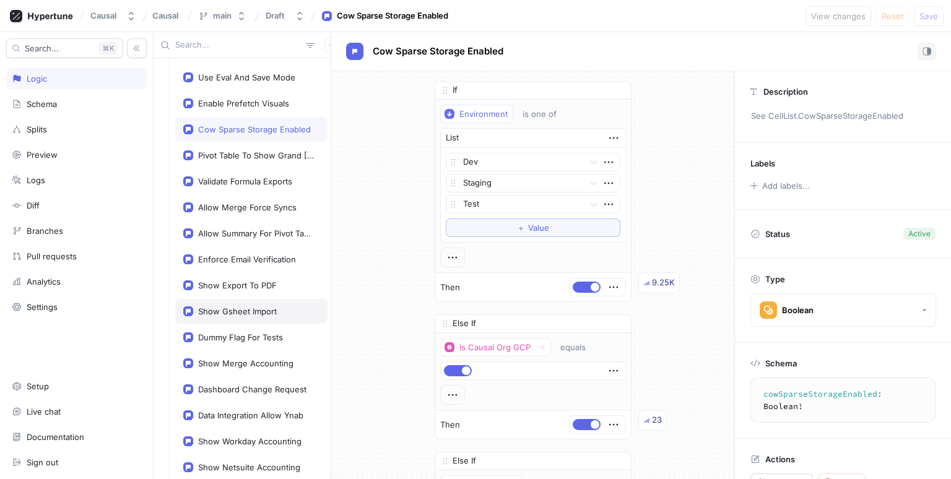
click at [245, 314] on div "Show Gsheet Import" at bounding box center [251, 311] width 152 height 25
type textarea "x"
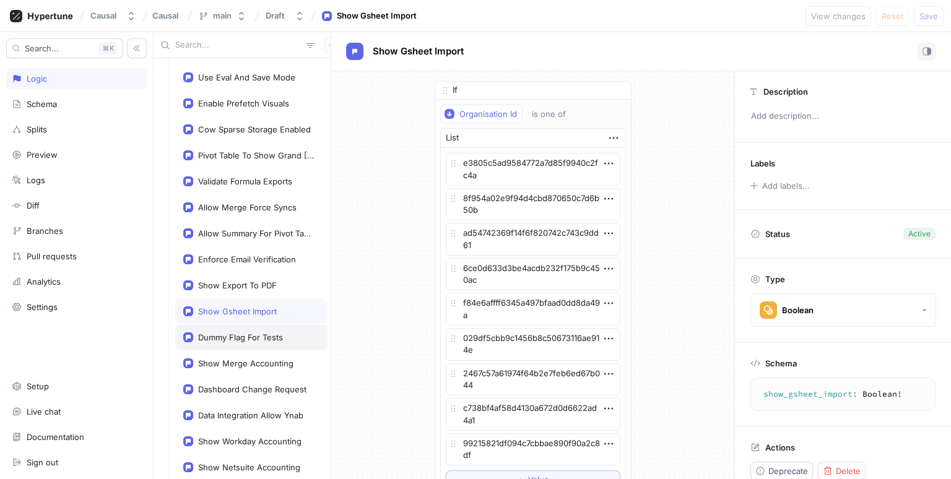
click at [257, 333] on div "Dummy Flag For Tests" at bounding box center [240, 338] width 85 height 10
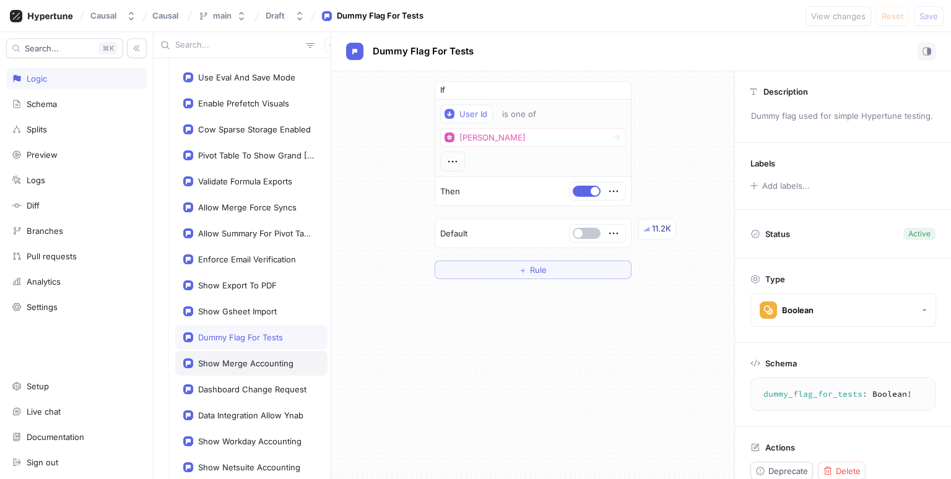
click at [258, 366] on div "Show Merge Accounting" at bounding box center [251, 363] width 152 height 25
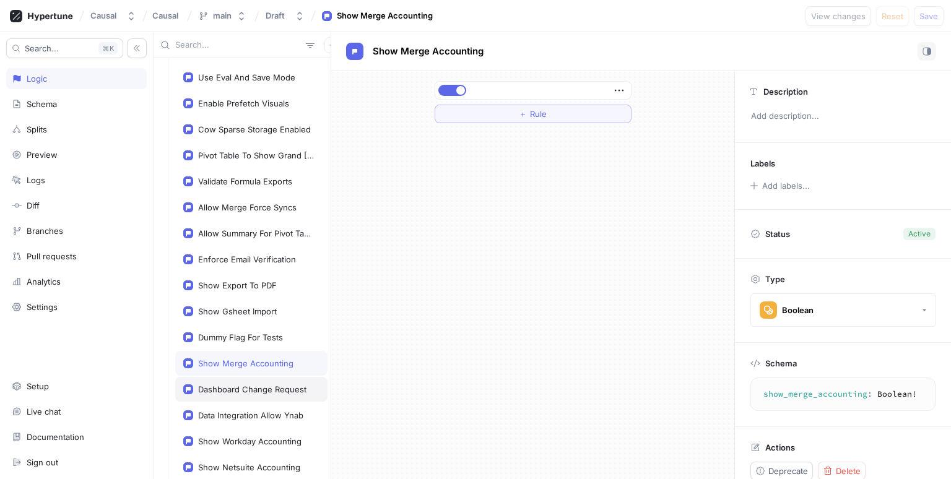
click at [259, 385] on div "Dashboard Change Request" at bounding box center [251, 389] width 152 height 25
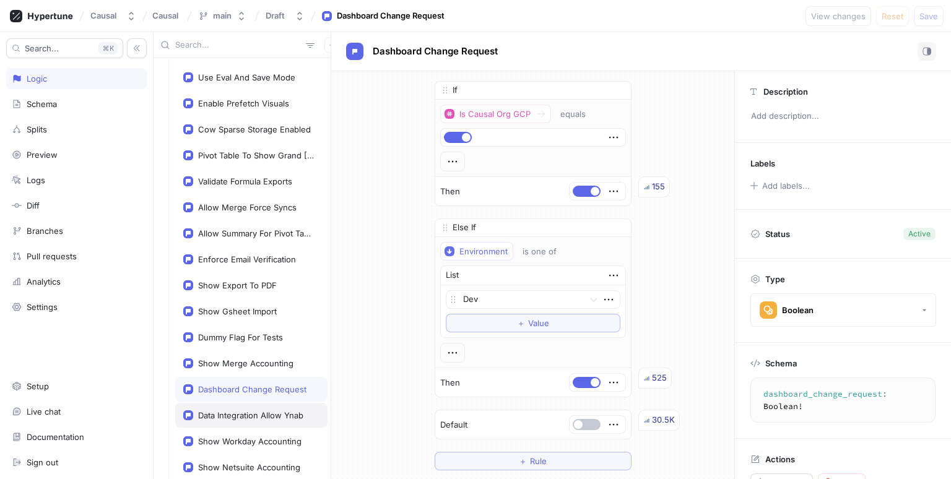
click at [260, 411] on div "Data Integration Allow Ynab" at bounding box center [250, 416] width 105 height 10
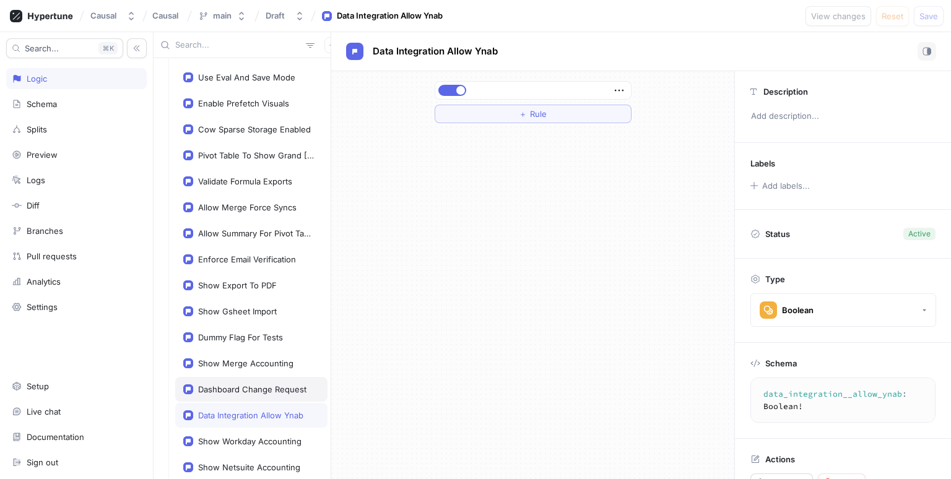
click at [254, 377] on div "Dashboard Change Request" at bounding box center [251, 389] width 152 height 25
type textarea "dashboard_change_request: Boolean!"
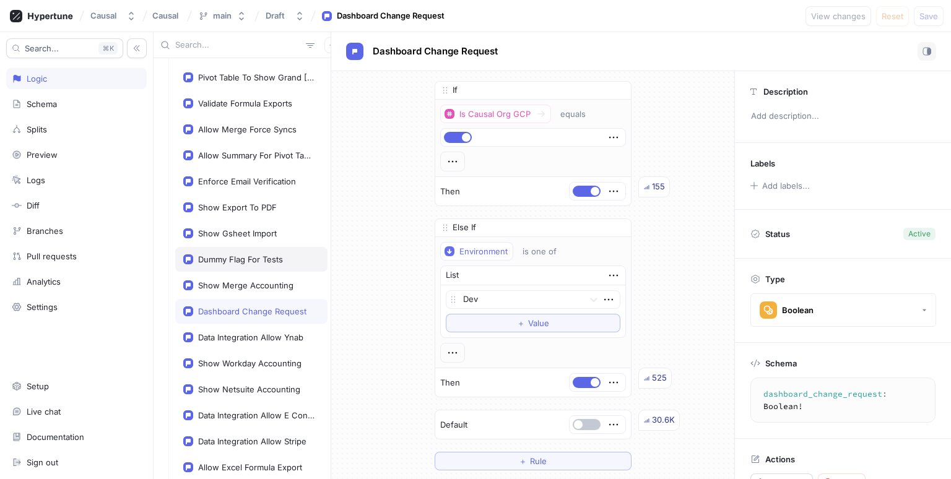
scroll to position [714, 0]
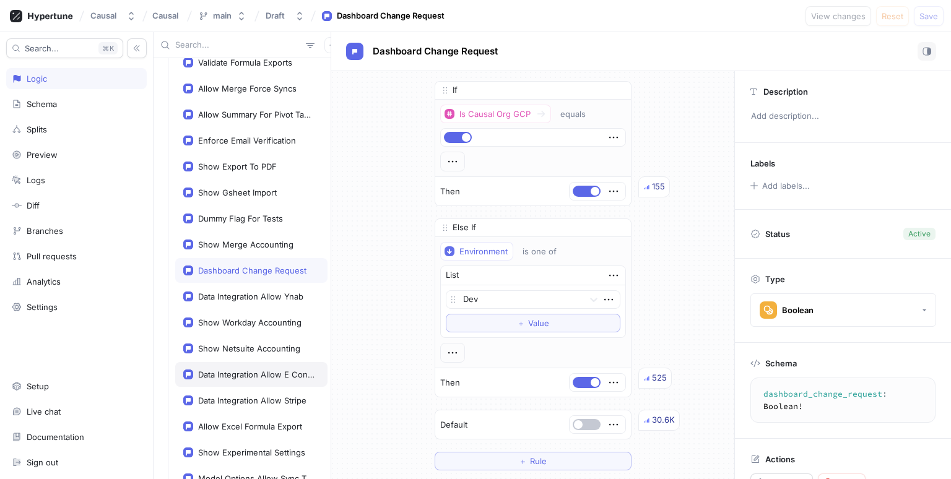
click at [230, 370] on div "Data Integration Allow E Conomic" at bounding box center [256, 375] width 116 height 10
type textarea "x"
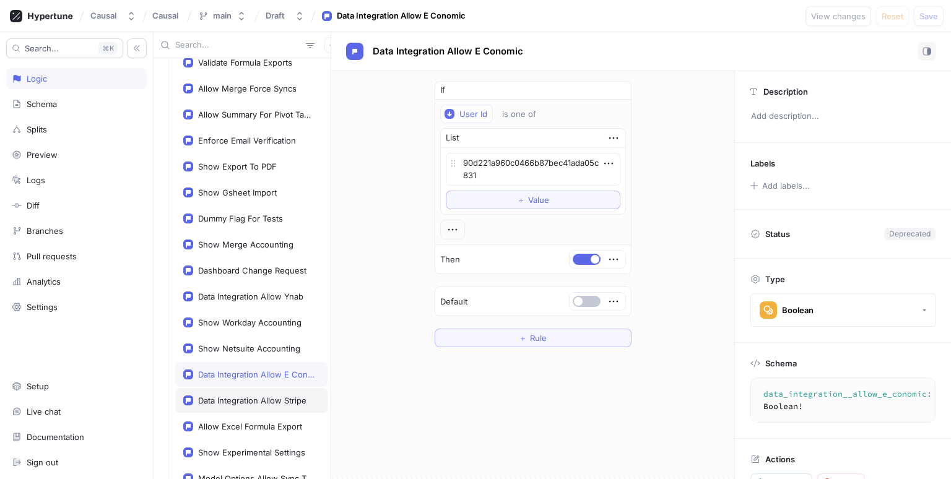
click at [251, 403] on div "Visuals Canaries Sparse Calculations Data Collector Workflow Input Values Via D…" at bounding box center [251, 36] width 152 height 961
click at [239, 440] on div "Show Experimental Settings" at bounding box center [251, 452] width 152 height 25
type textarea "show_experimental_settings: Boolean!"
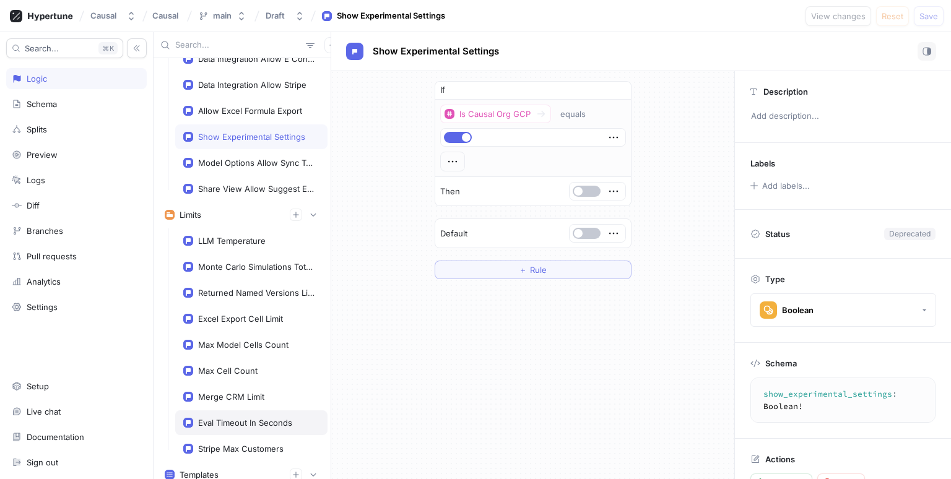
scroll to position [1130, 0]
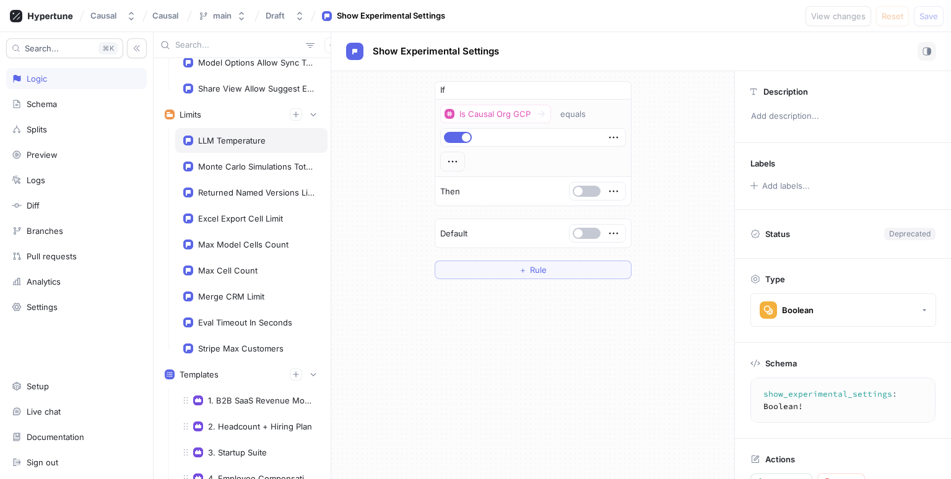
click at [240, 134] on div "LLM Temperature" at bounding box center [251, 140] width 152 height 25
type textarea "x"
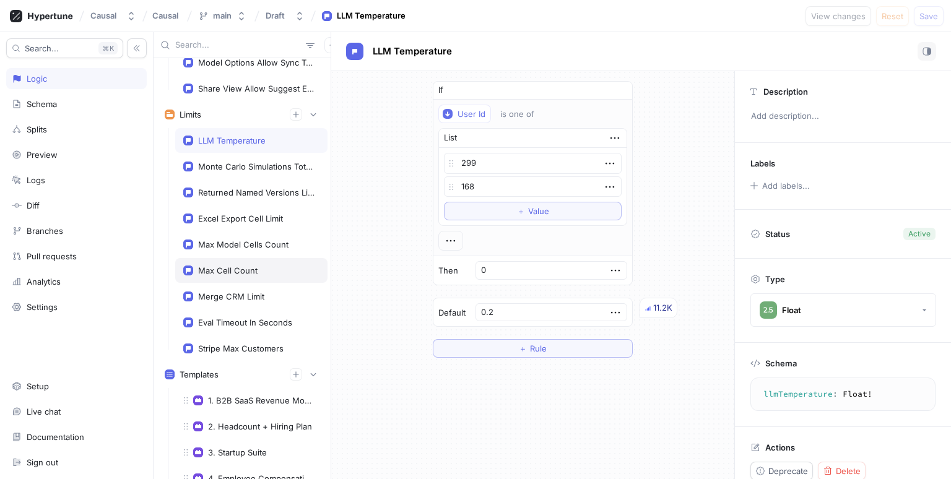
click at [239, 258] on div "Max Cell Count" at bounding box center [251, 270] width 152 height 25
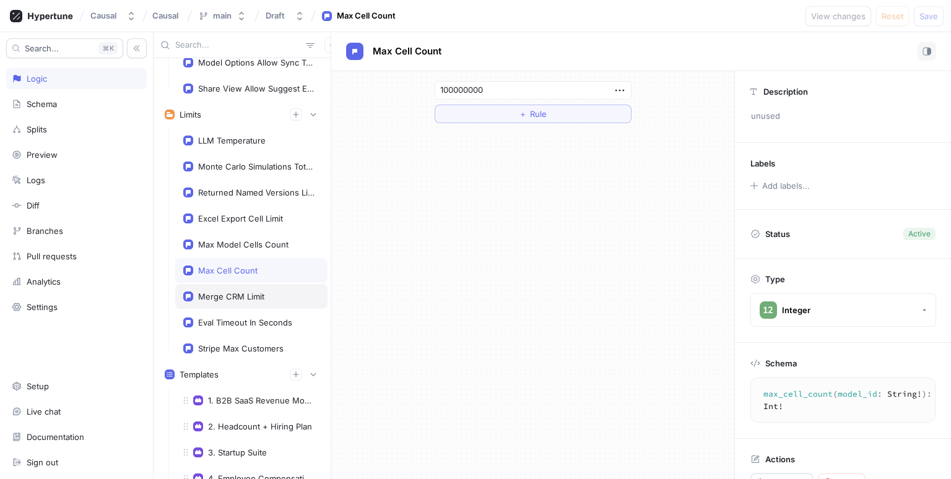
click at [239, 284] on div "Merge CRM Limit" at bounding box center [251, 296] width 152 height 25
type textarea "merge_crm_limit: Int!"
type input "5000"
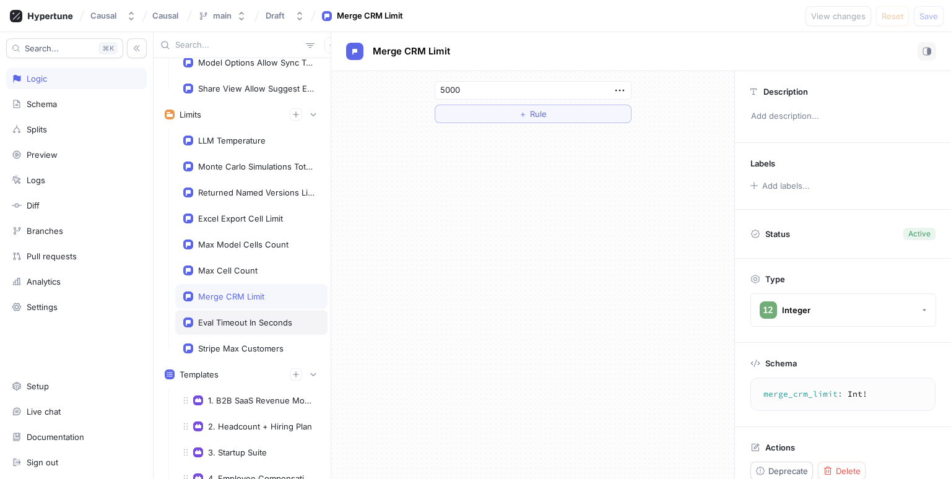
click at [238, 310] on div "Eval Timeout In Seconds" at bounding box center [251, 322] width 152 height 25
type textarea "x"
type textarea "evalTimeoutInSeconds: Int!"
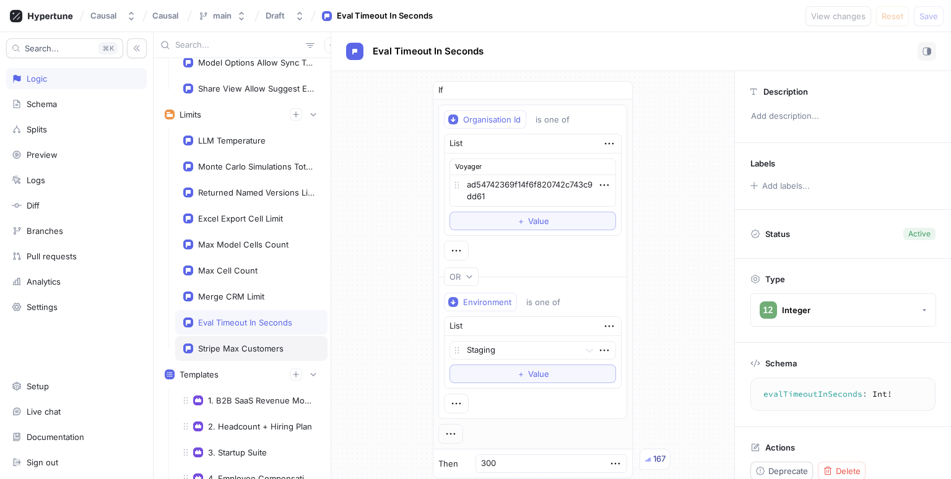
click at [233, 336] on div "Stripe Max Customers" at bounding box center [251, 348] width 152 height 25
type textarea "x"
type textarea "stripe_max_customers: Int!"
type input "1500000"
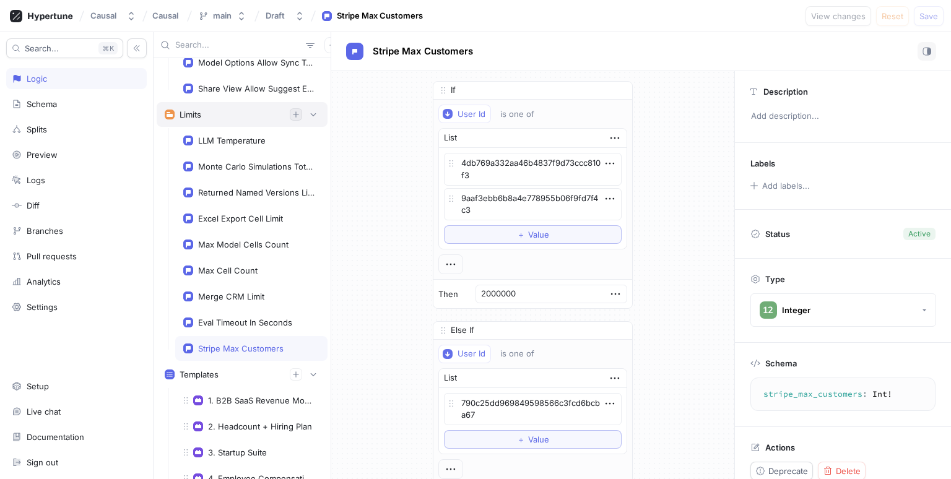
click at [292, 111] on icon "button" at bounding box center [295, 114] width 7 height 7
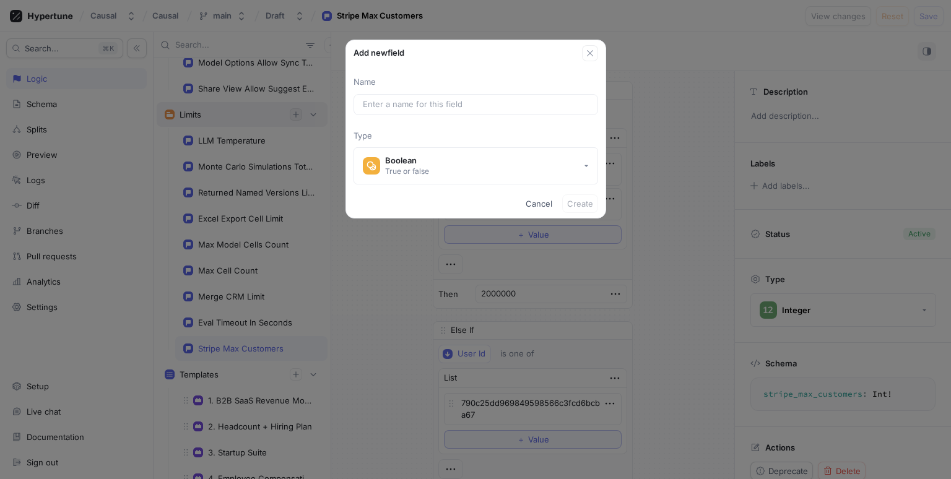
type textarea "x"
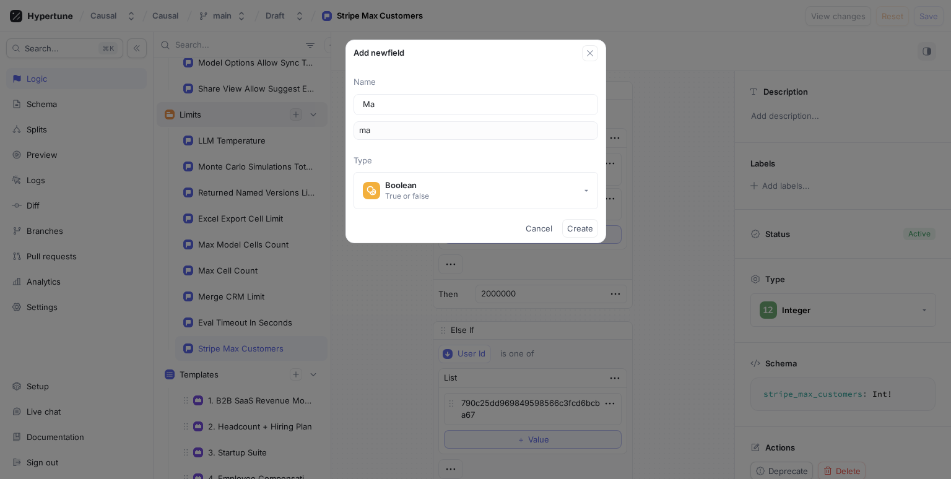
type input "Max"
type input "max"
type input "Max"
type textarea "x"
type input "Max"
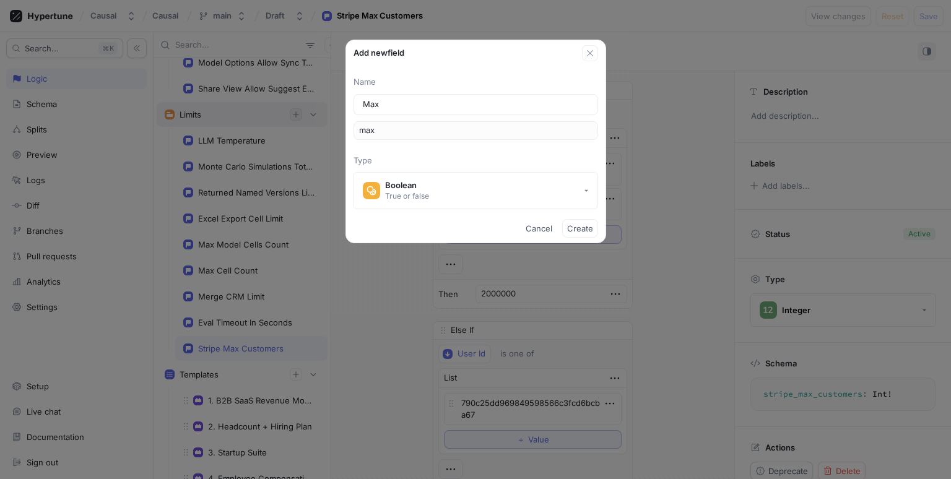
type textarea "x"
type input "[PERSON_NAME]"
type input "maxE"
type input "Max Ex"
type input "maxEx"
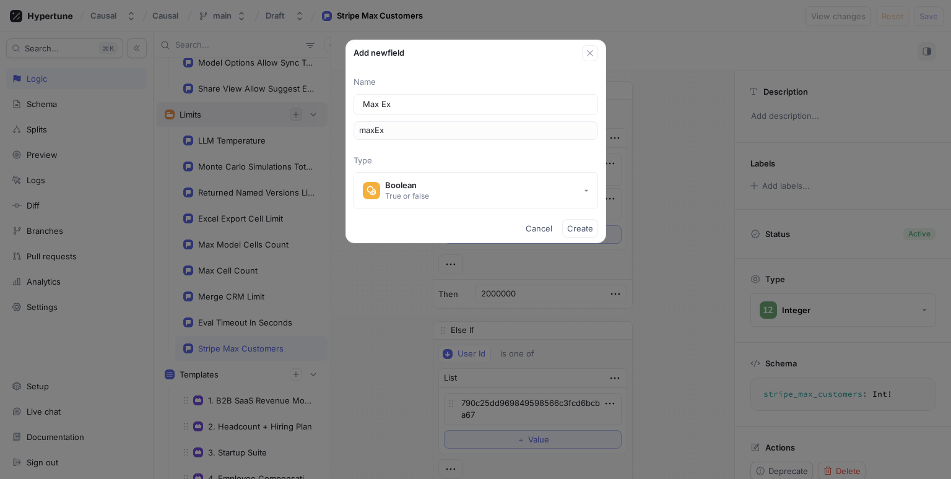
type input "Max Exp"
type input "maxExp"
type input "Max Expo"
type input "maxExpo"
type input "Max Expor"
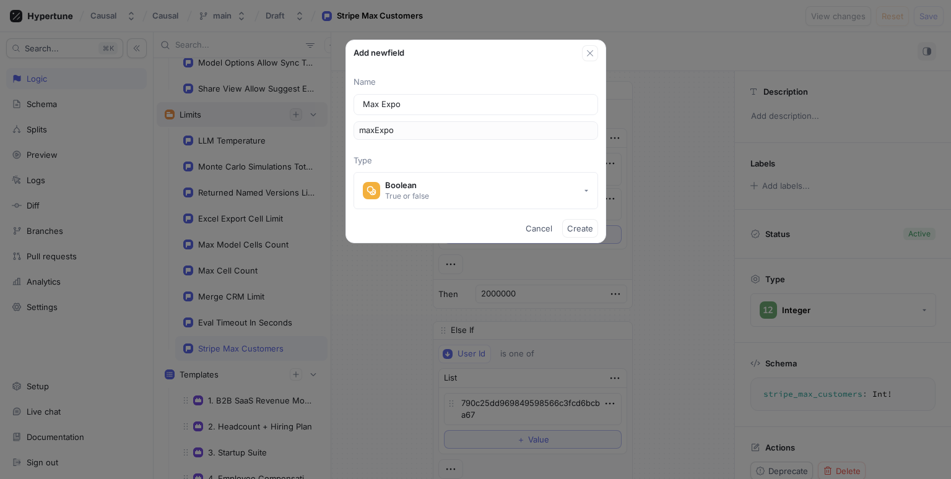
type input "maxExpor"
type input "Max Export"
type input "maxExport"
type input "Max Export S"
type input "maxExportS"
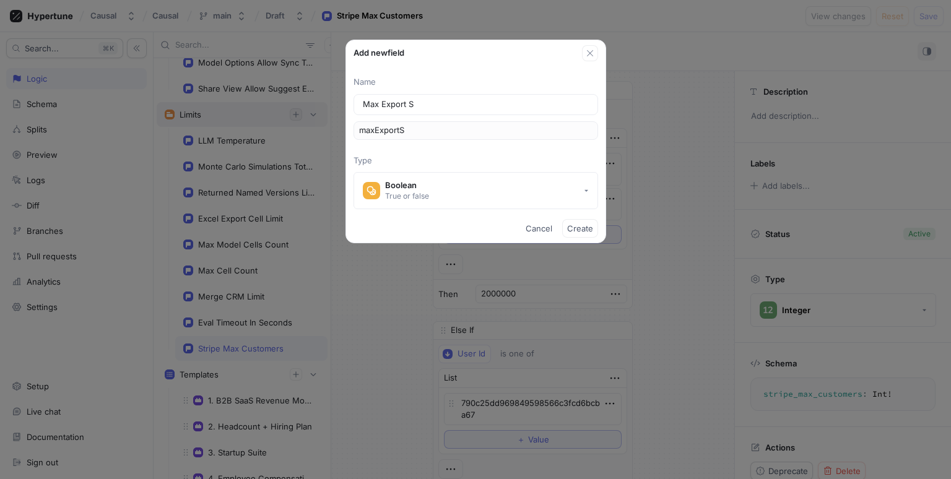
type input "Max Export Si"
type input "maxExportSi"
type input "Max Export Siz"
type input "maxExportSiz"
type input "Max Export Size"
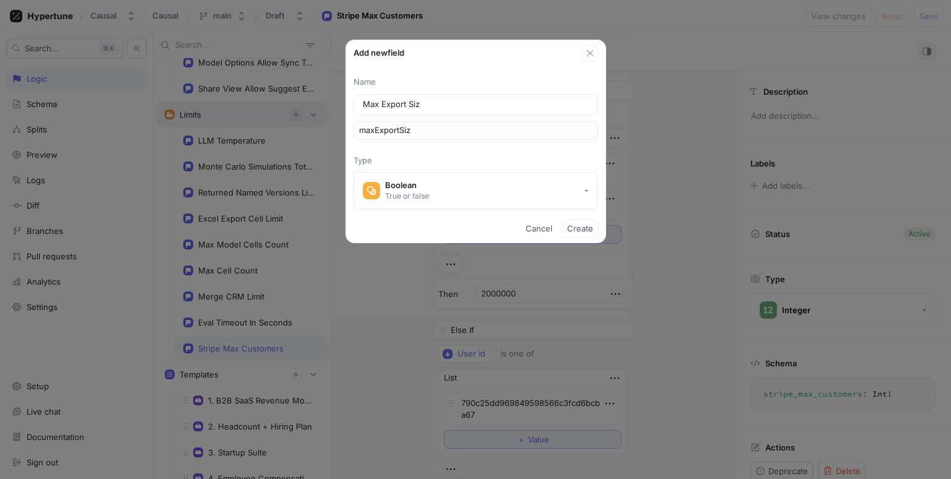
type input "maxExportSize"
type input "Max Export Size"
type textarea "x"
type input "Max Export Size C"
type input "maxExportSizeC"
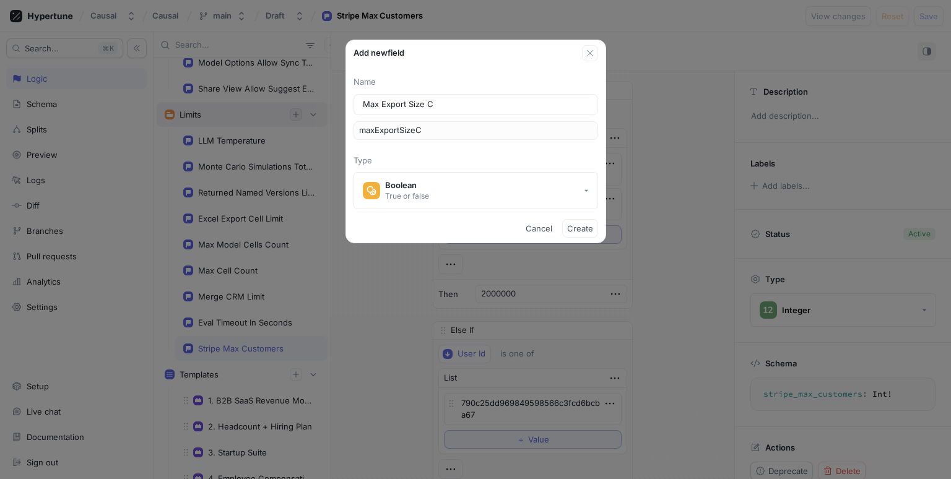
type input "Max Export Size Cl"
type input "maxExportSizeCl"
type input "Max Export Size C"
type input "maxExportSizeC"
type input "Max Export Size Ce"
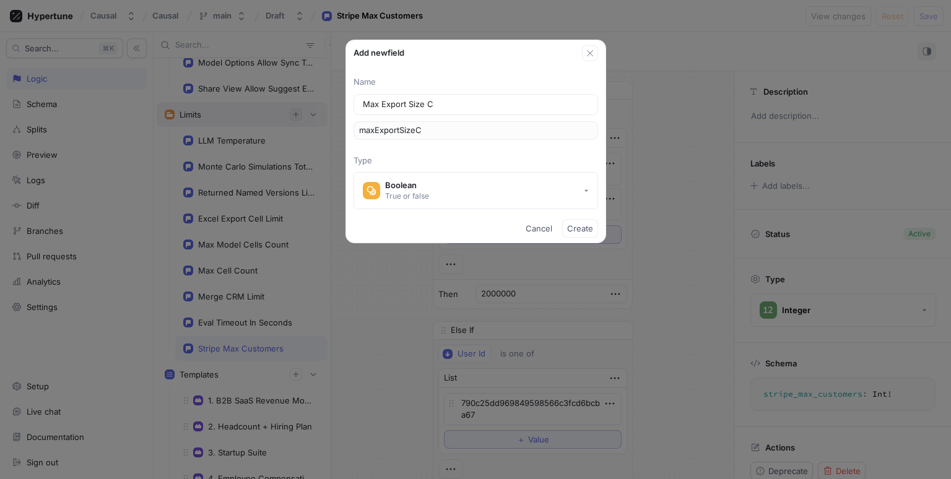
type input "maxExportSizeCe"
type input "Max Export Size Cel"
type input "maxExportSizeCel"
type input "Max Export Size Cell"
type input "maxExportSizeCell"
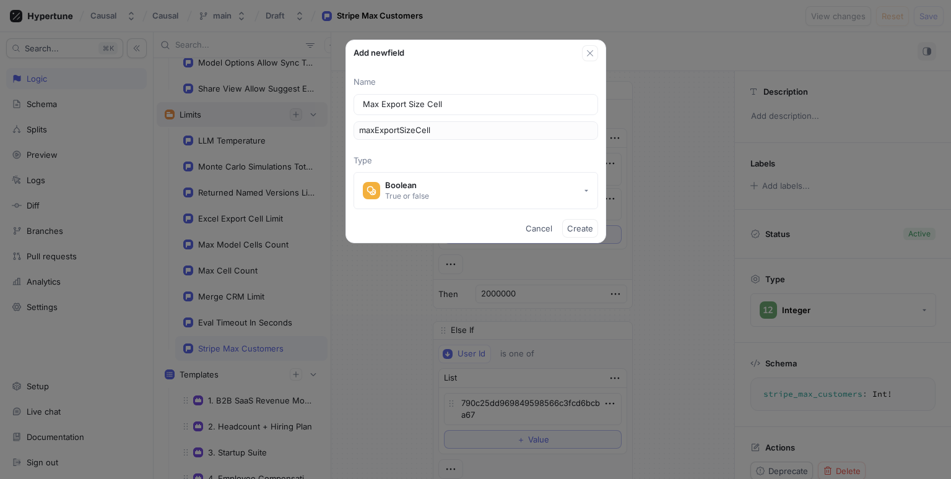
type input "Max Export Size Cells"
type input "maxExportSizeCells"
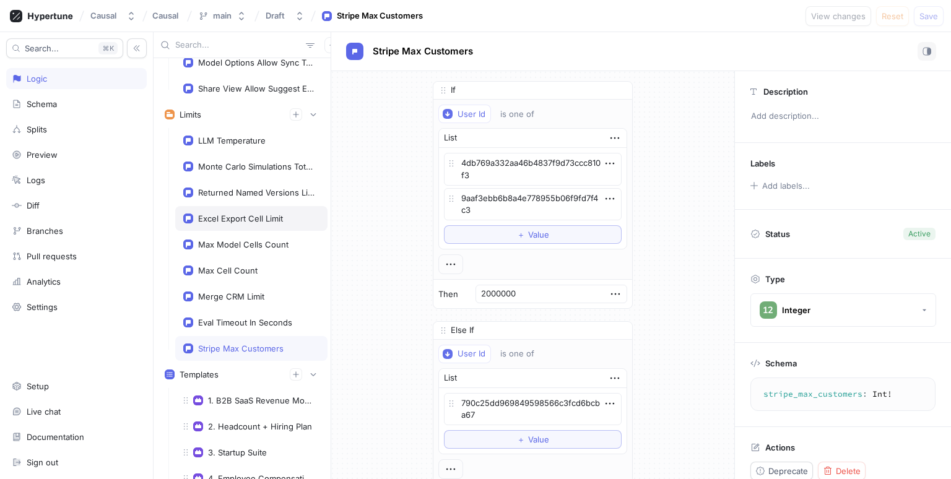
click at [224, 214] on div "Excel Export Cell Limit" at bounding box center [240, 219] width 85 height 10
type textarea "x"
type textarea "excelExportCellLimit: Int!"
type input "0"
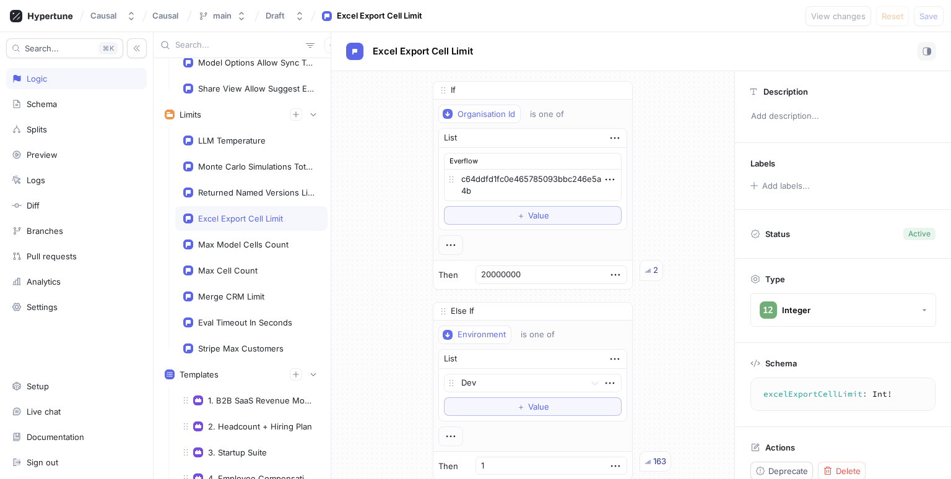
type textarea "x"
click at [292, 111] on icon "button" at bounding box center [295, 114] width 7 height 7
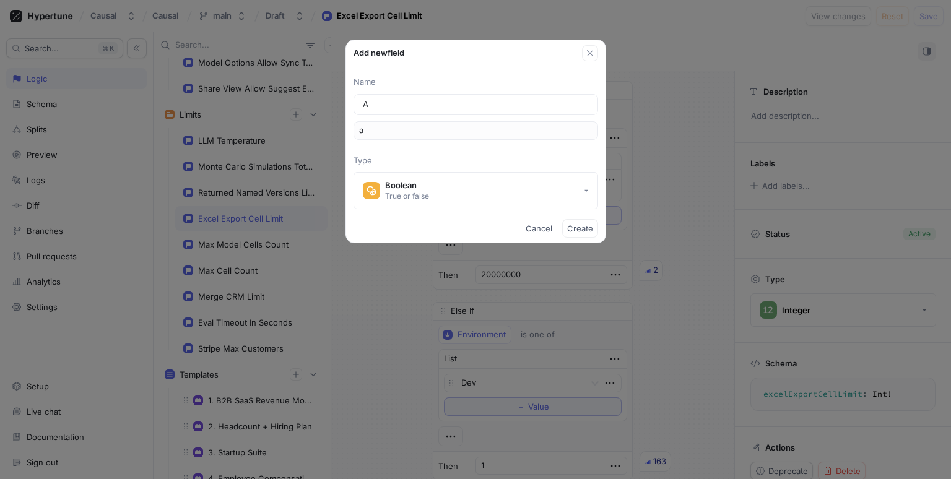
type input "An"
type input "an"
type input "Any"
type input "any"
type textarea "x"
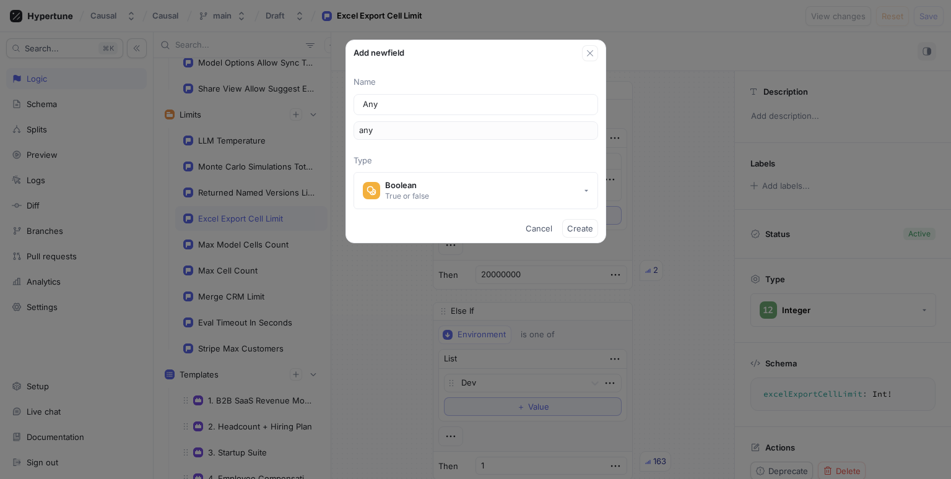
type input "Any E"
type input "anyE"
type input "Any Ex"
type input "anyEx"
type input "Any Exp"
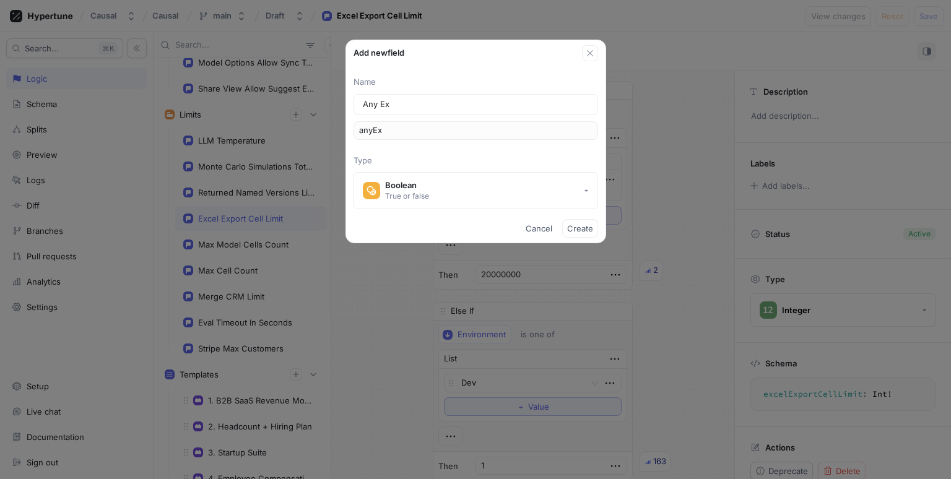
type input "anyExp"
type input "Any Expo"
type input "anyExpo"
type input "Any Expor"
type input "anyExpor"
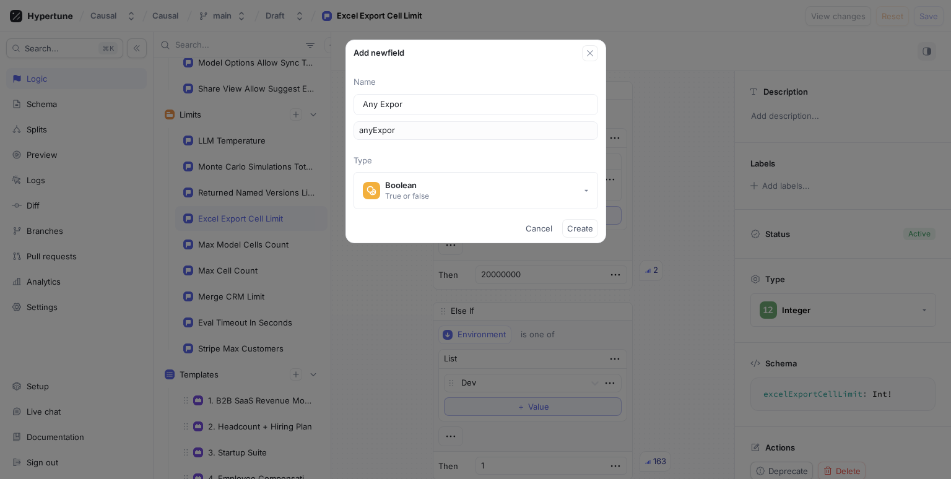
type input "Any Export"
type input "anyExport"
type input "Any Export C"
type input "anyExportC"
type input "Any Export Ce"
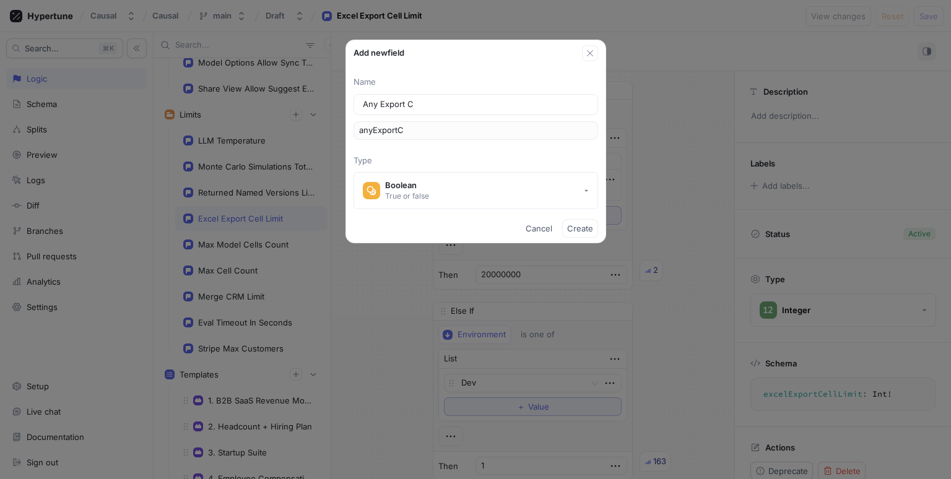
type input "anyExportCe"
type input "Any Export Cel"
type input "anyExportCel"
type input "Any Export Cell"
type input "anyExportCell"
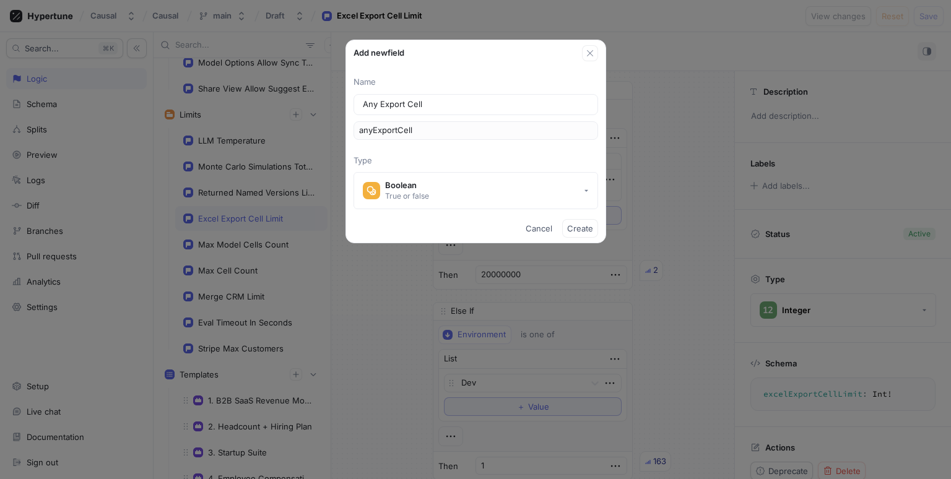
type input "Any Export CellL"
type input "anyExportCellL"
type textarea "x"
type input "Any Export CellLi"
type input "anyExportCellLi"
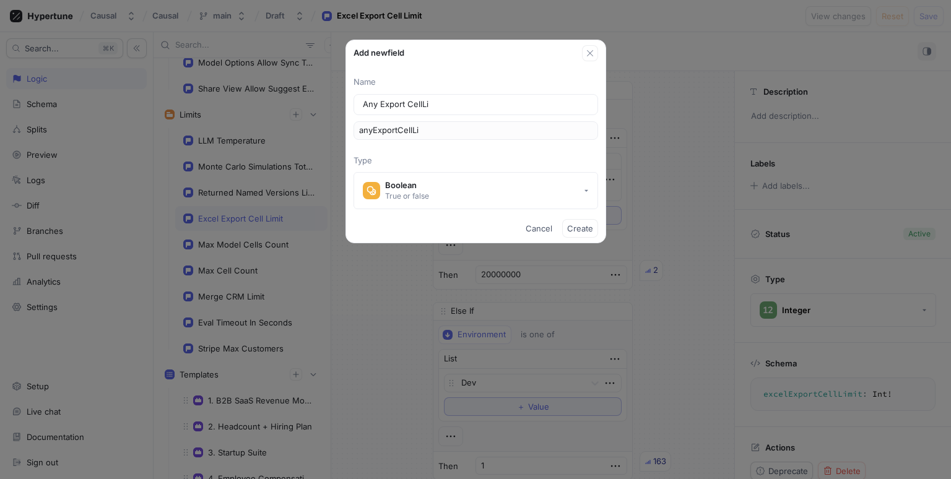
type input "Any Export CellLim"
type input "anyExportCellLim"
type input "Any Export CellLimi"
type input "anyExportCellLimi"
type input "Any Export CellLimit"
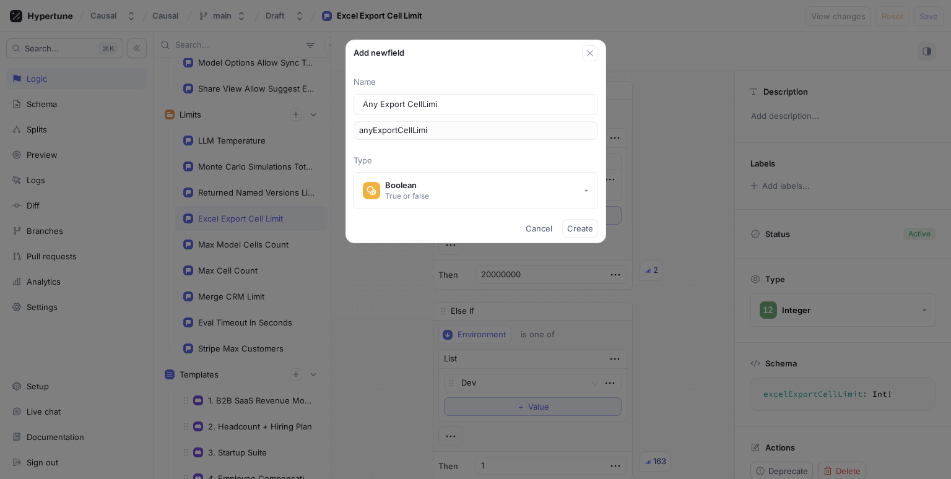
type input "anyExportCellLimit"
click at [470, 182] on button "Boolean True or false" at bounding box center [476, 190] width 245 height 37
type input "Any Export CellLimit"
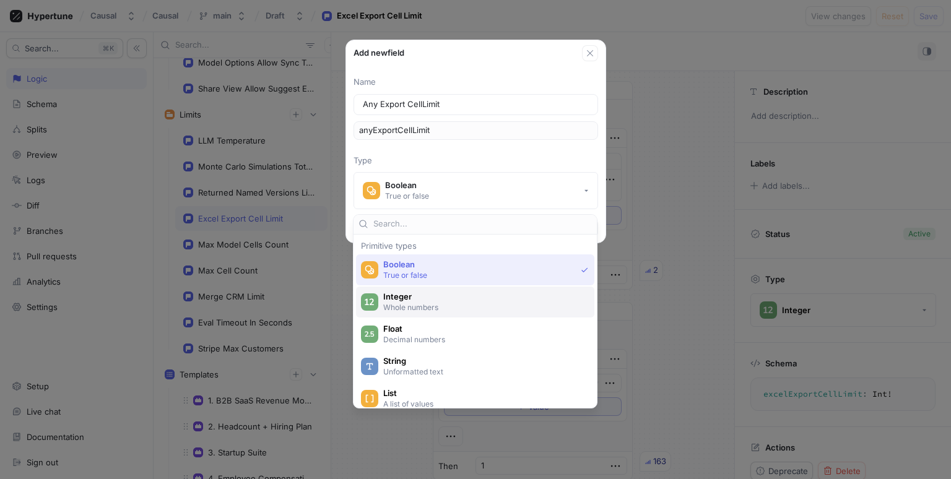
click at [424, 300] on span "Integer" at bounding box center [483, 297] width 200 height 11
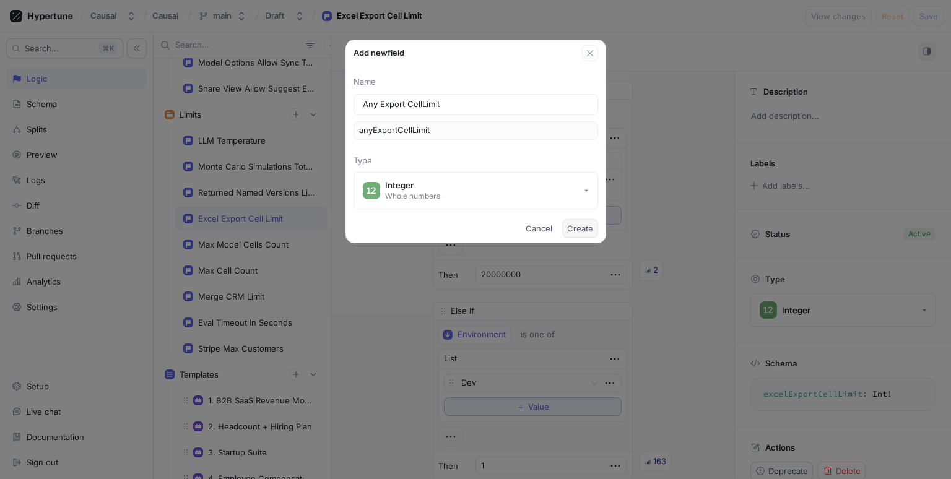
click at [574, 227] on span "Create" at bounding box center [580, 228] width 26 height 7
type textarea "x"
type textarea "anyExportCellLimit: Int!"
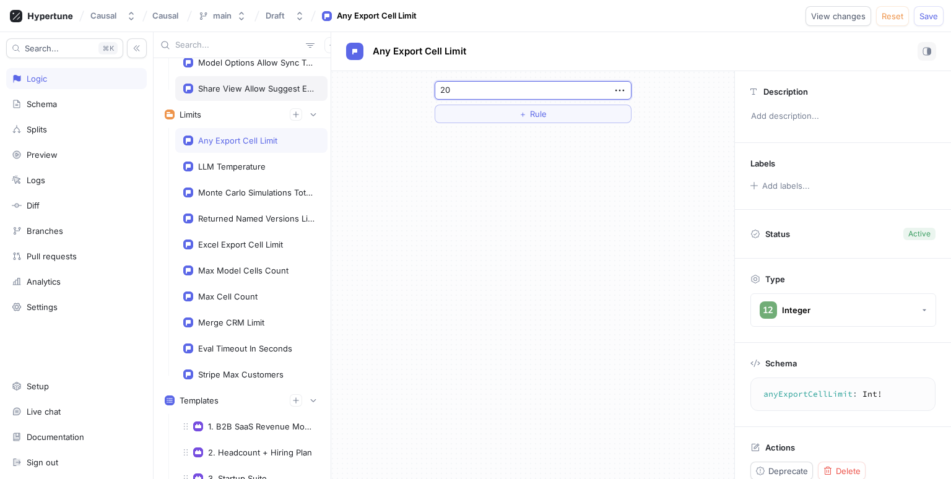
type input "2"
type input "300000000"
click at [554, 113] on button "＋ Rule" at bounding box center [533, 114] width 197 height 19
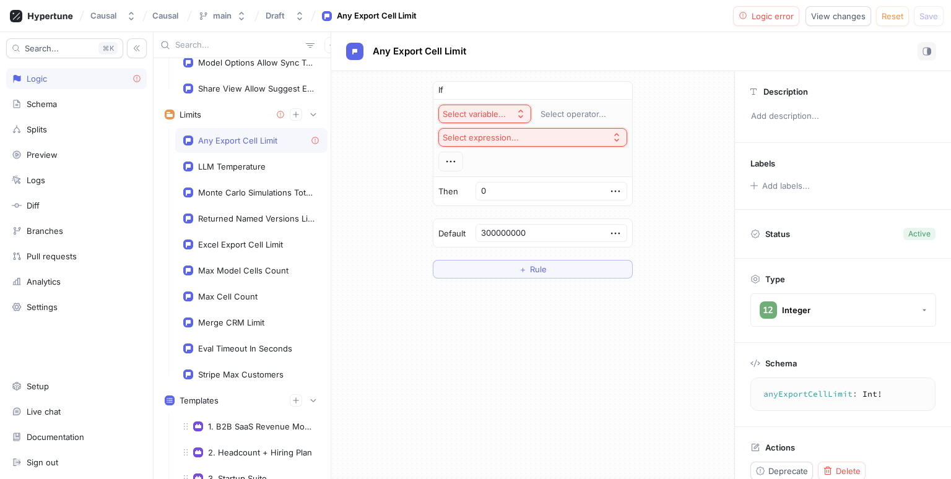
click at [647, 201] on div "If Select variable... Select operator... Select expression... Then 0 Default 30…" at bounding box center [532, 179] width 403 height 217
click at [669, 111] on div "If Select variable... Select operator... Select expression... Then 0 Default 30…" at bounding box center [532, 179] width 403 height 217
click at [617, 84] on button "button" at bounding box center [619, 90] width 12 height 12
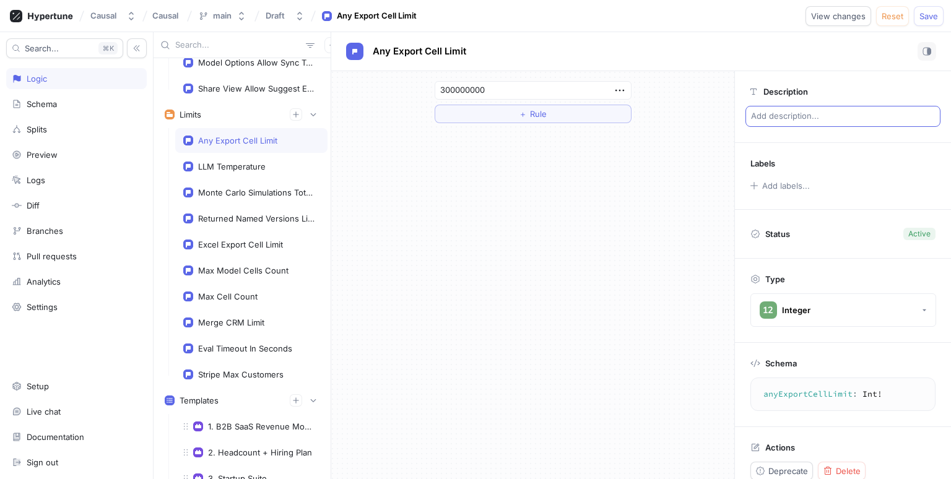
click at [792, 116] on p "Add description..." at bounding box center [843, 116] width 195 height 21
type textarea "x"
type textarea "M"
type textarea "x"
type textarea "Mi"
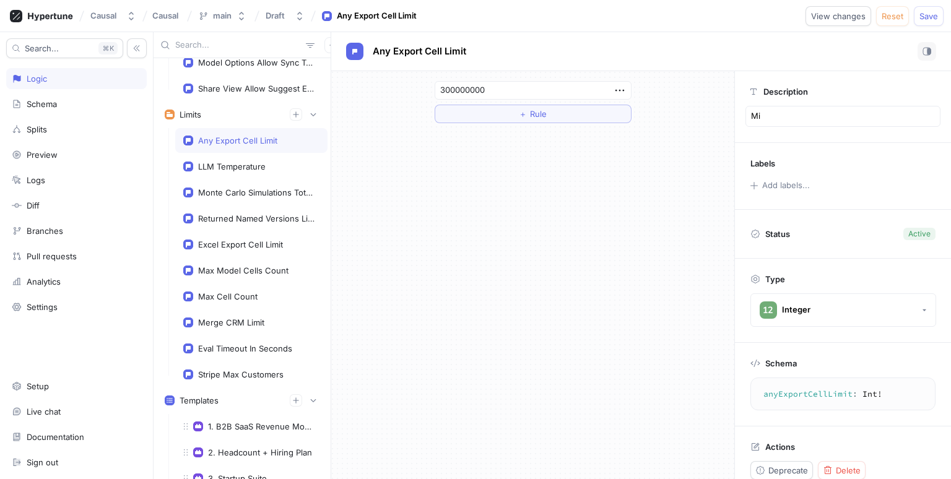
type textarea "x"
type textarea "M"
type textarea "x"
type textarea "Mx"
type textarea "x"
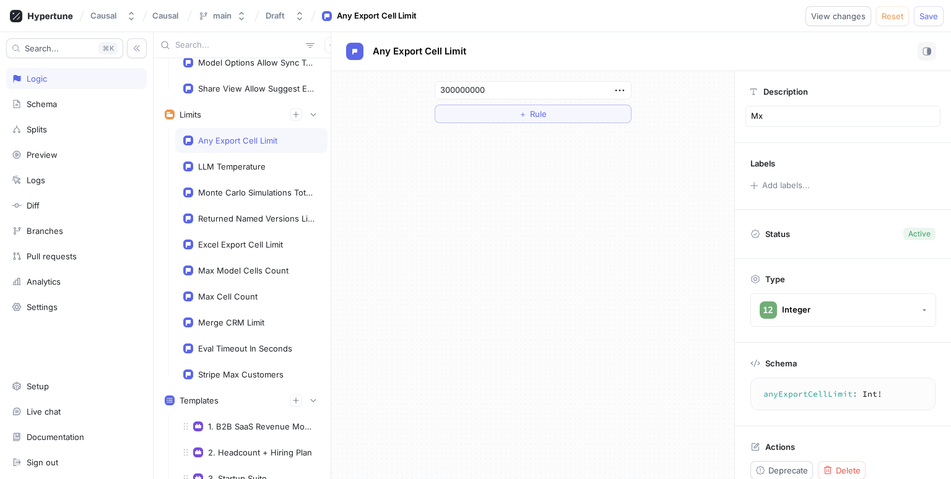
type textarea "M"
type textarea "x"
type textarea "Me"
type textarea "x"
type textarea "Mex"
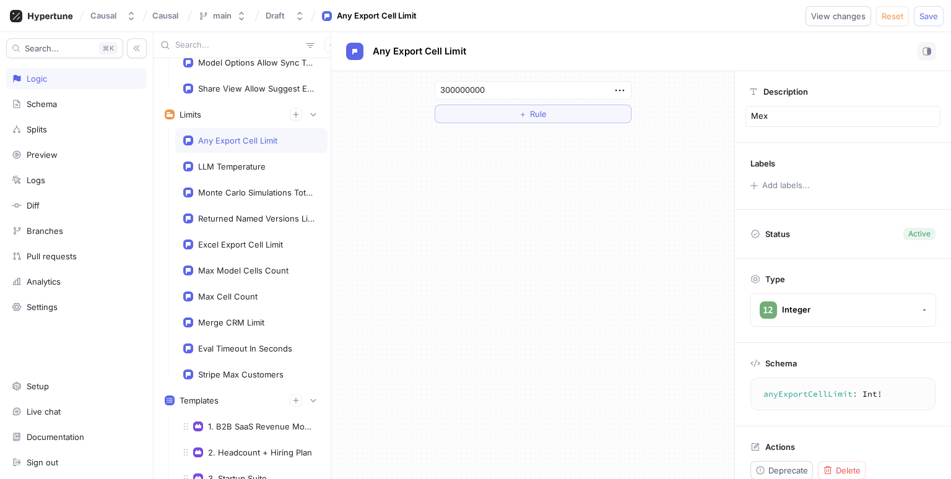
type textarea "x"
type textarea "Me"
type textarea "x"
type textarea "M"
type textarea "x"
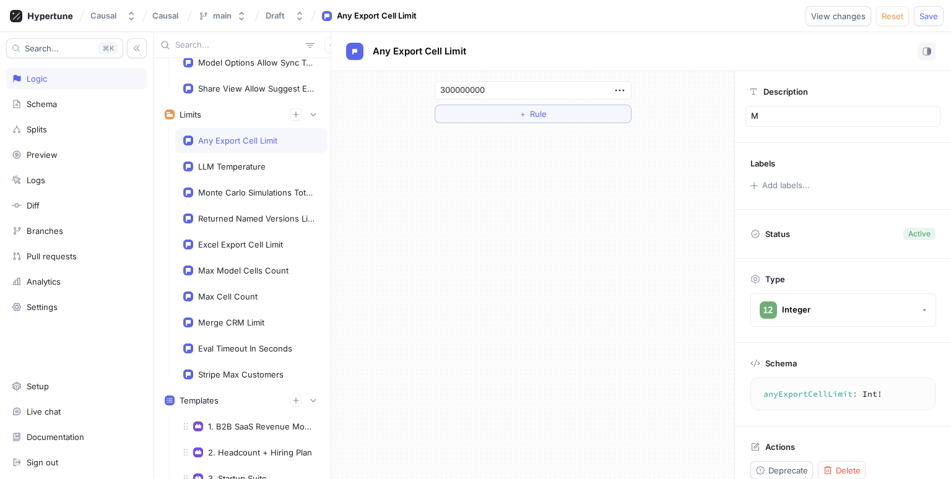
type textarea "Ma"
type textarea "x"
type textarea "Max"
type textarea "x"
type textarea "Maxi"
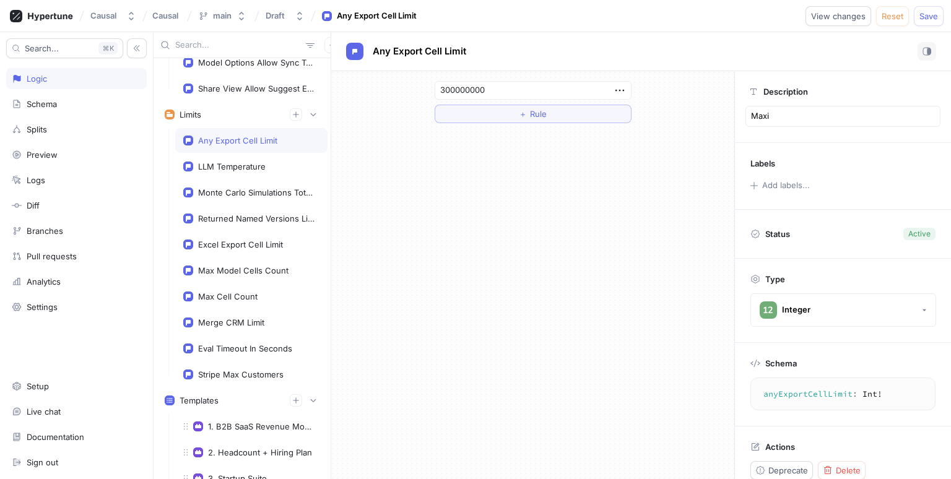
type textarea "x"
type textarea "Maxim"
type textarea "x"
type textarea "Maximu"
type textarea "x"
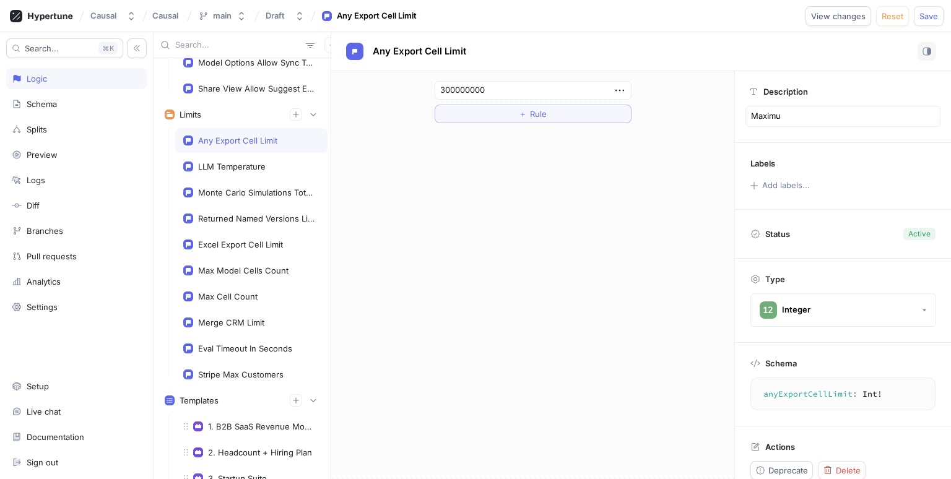
type textarea "Maximum"
type textarea "x"
type textarea "Maximum"
type textarea "x"
type textarea "Maximum nu"
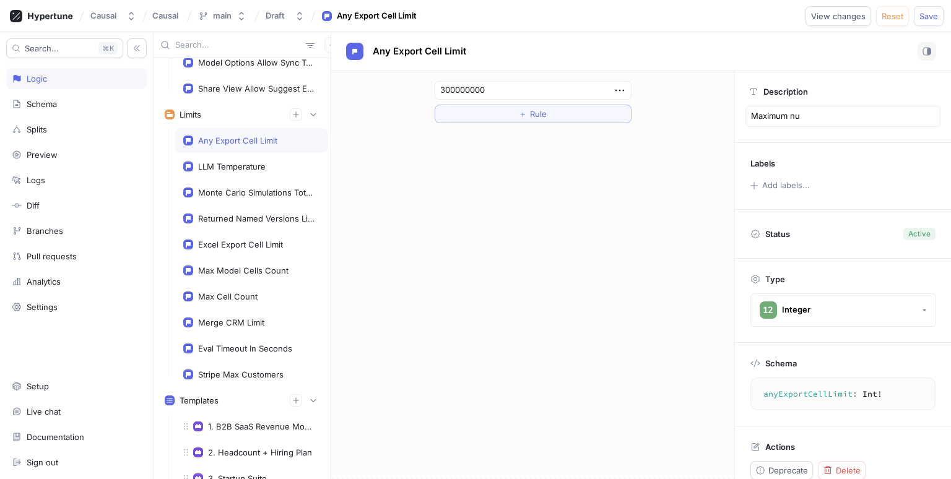
type textarea "x"
type textarea "Maximum num"
type textarea "x"
type textarea "Maximum numb"
type textarea "x"
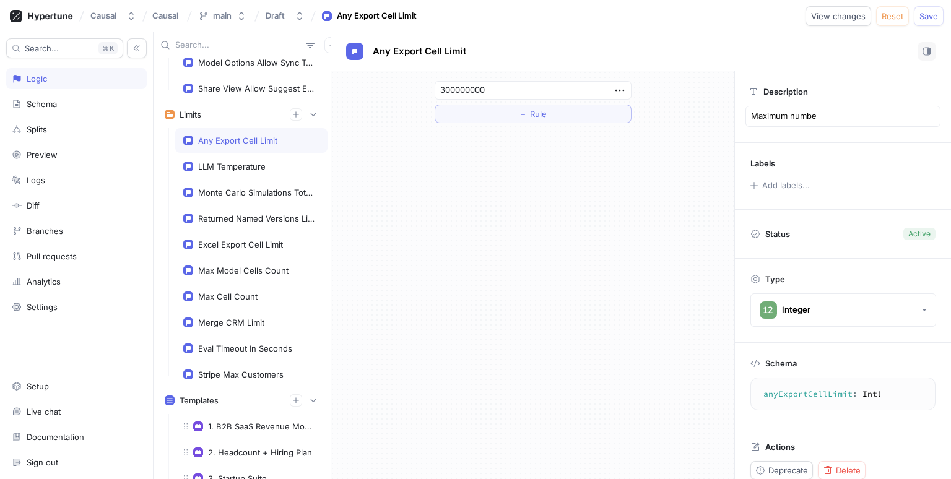
type textarea "Maximum number"
type textarea "x"
type textarea "Maximum number"
type textarea "x"
type textarea "Maximum number o"
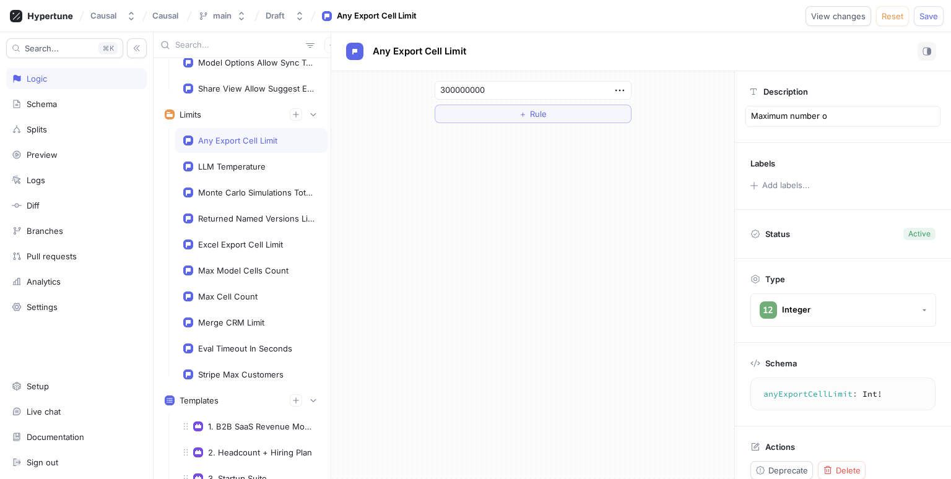
type textarea "x"
type textarea "Maximum number of"
type textarea "x"
type textarea "Maximum number of"
type textarea "x"
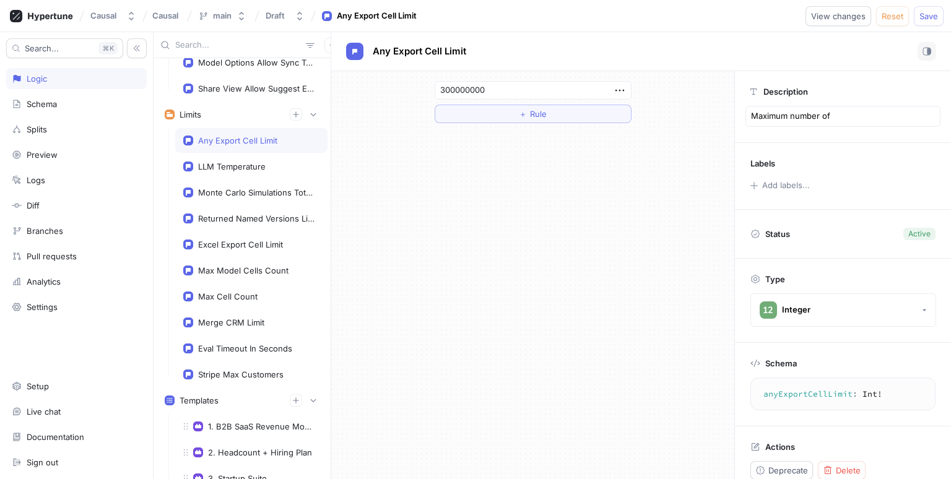
type textarea "Maximum number of e"
type textarea "x"
type textarea "Maximum number of"
type textarea "x"
click at [894, 115] on p "Maximum number of cells to export." at bounding box center [843, 116] width 195 height 21
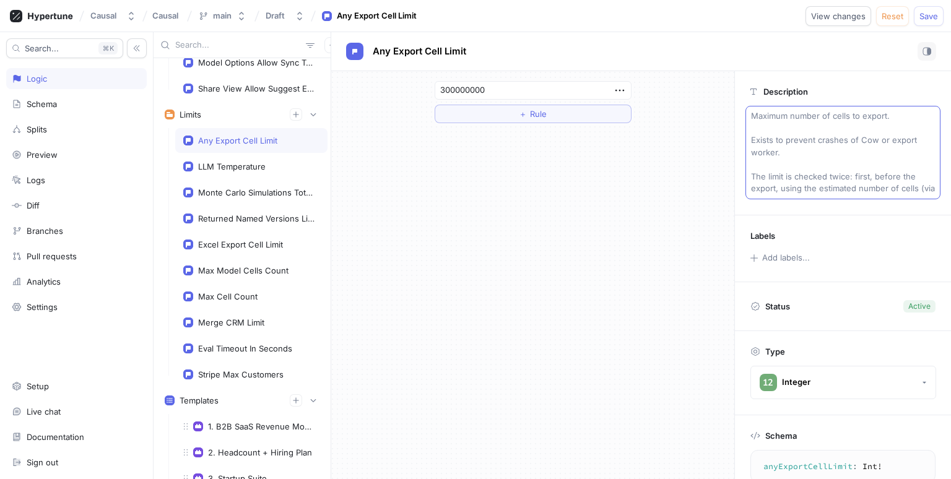
click at [771, 199] on p "Maximum number of cells to export. Exists to prevent crashes of Cow or export w…" at bounding box center [843, 153] width 195 height 94
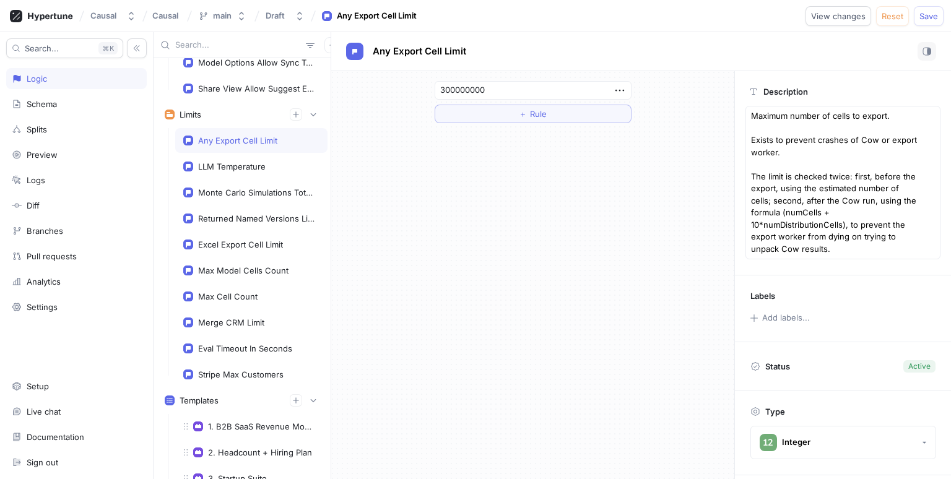
click at [496, 268] on div "300000000 ＋ Rule" at bounding box center [532, 275] width 403 height 408
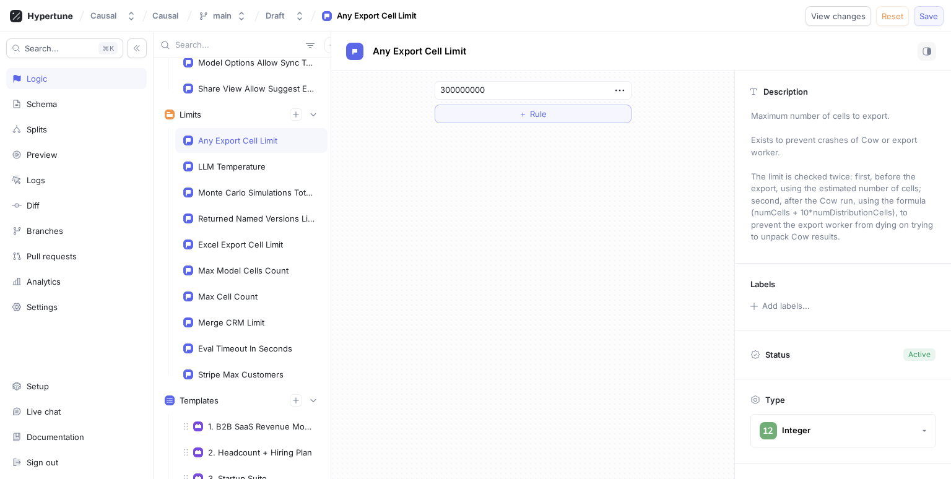
click at [931, 15] on span "Save" at bounding box center [929, 15] width 19 height 7
